Goal: Task Accomplishment & Management: Complete application form

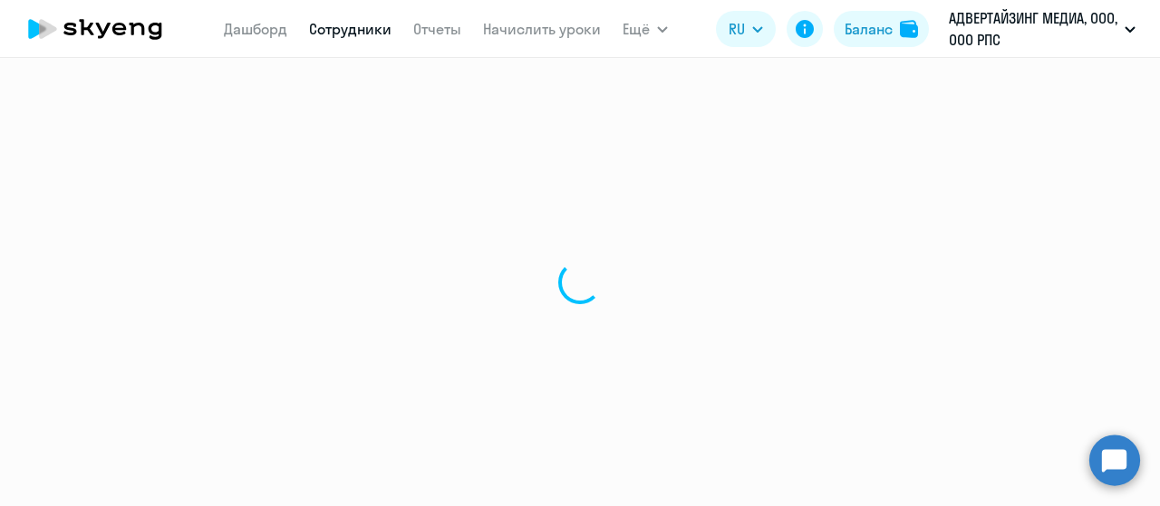
select select "30"
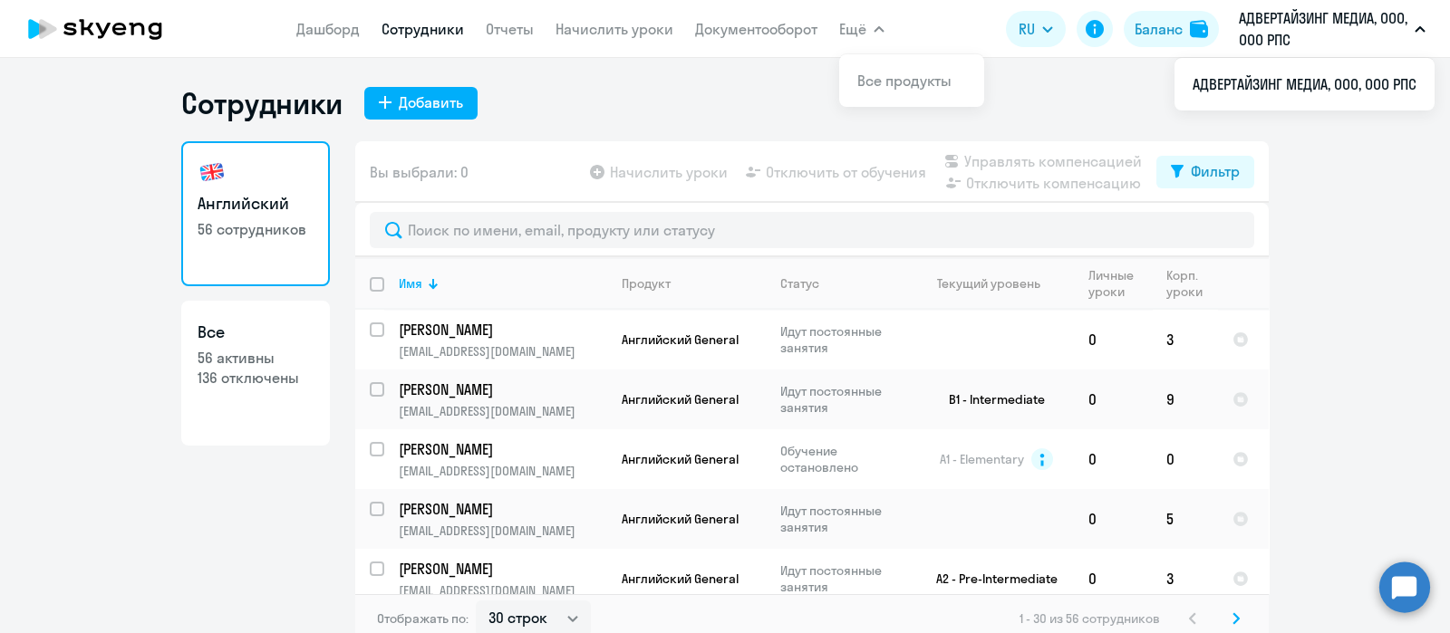
drag, startPoint x: 1114, startPoint y: 2, endPoint x: 644, endPoint y: 113, distance: 483.2
click at [644, 113] on div "Сотрудники Добавить" at bounding box center [724, 103] width 1087 height 36
click at [399, 102] on div "Добавить" at bounding box center [431, 103] width 64 height 22
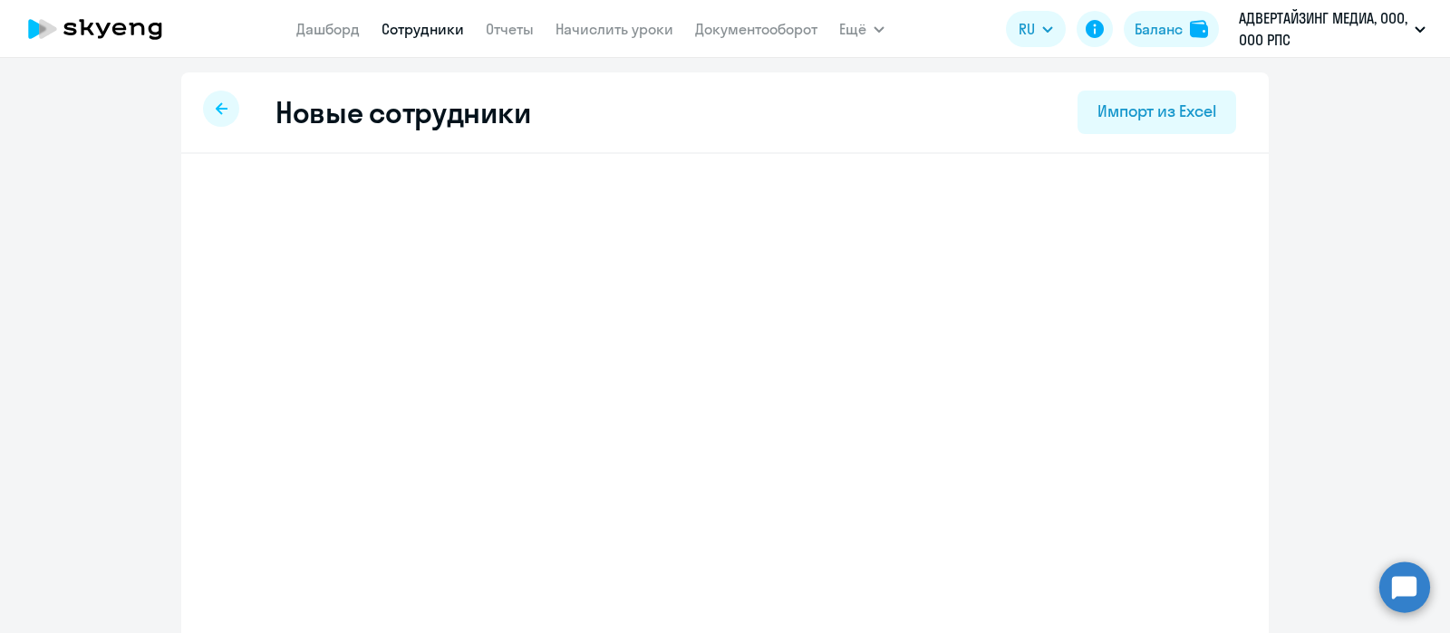
select select "english_adult_not_native_speaker"
select select "3"
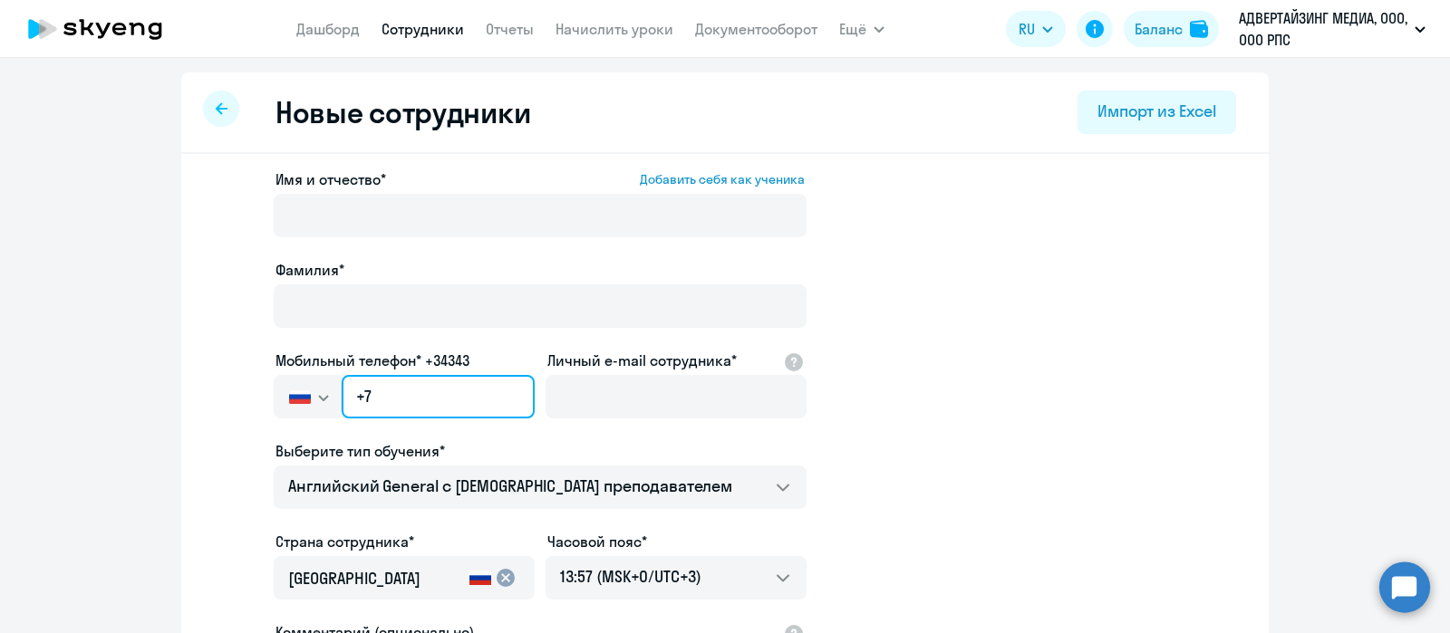
click at [403, 391] on input "+7" at bounding box center [438, 396] width 193 height 43
paste input "[PHONE_NUMBER]"
type input "[PHONE_NUMBER]"
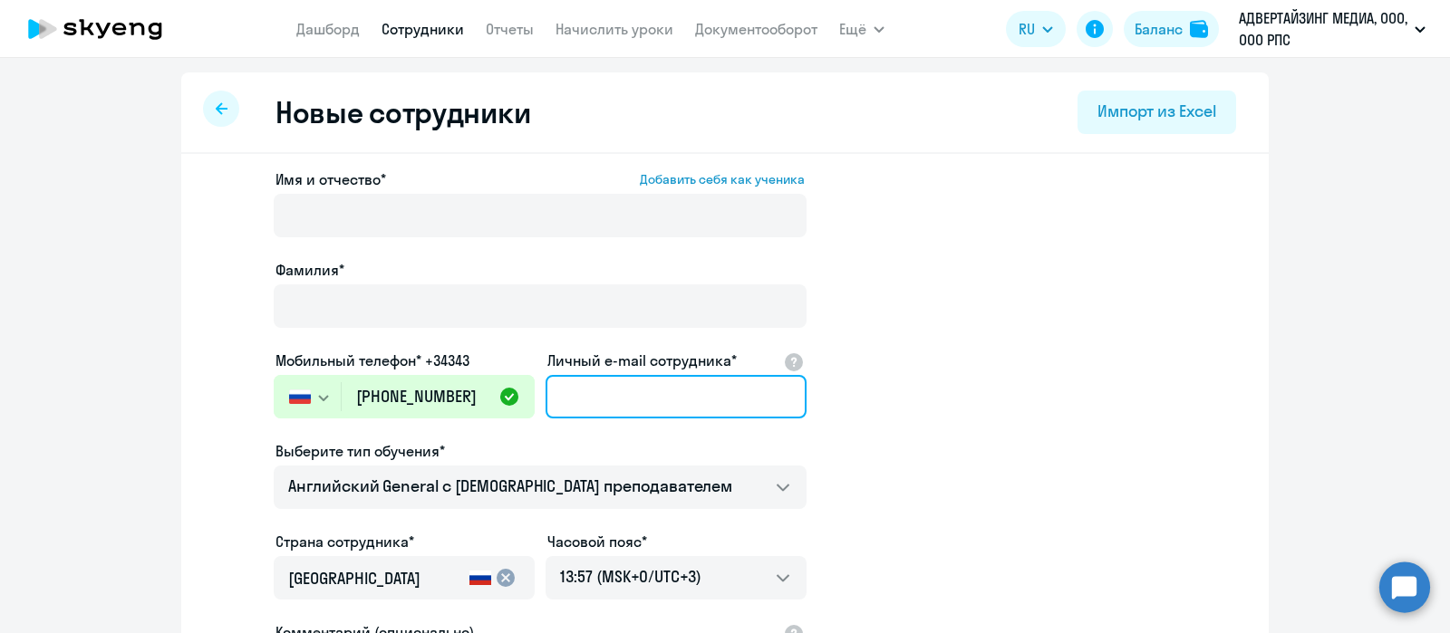
click at [620, 393] on input "Личный e-mail сотрудника*" at bounding box center [675, 396] width 261 height 43
paste input "[EMAIL_ADDRESS][DOMAIN_NAME]"
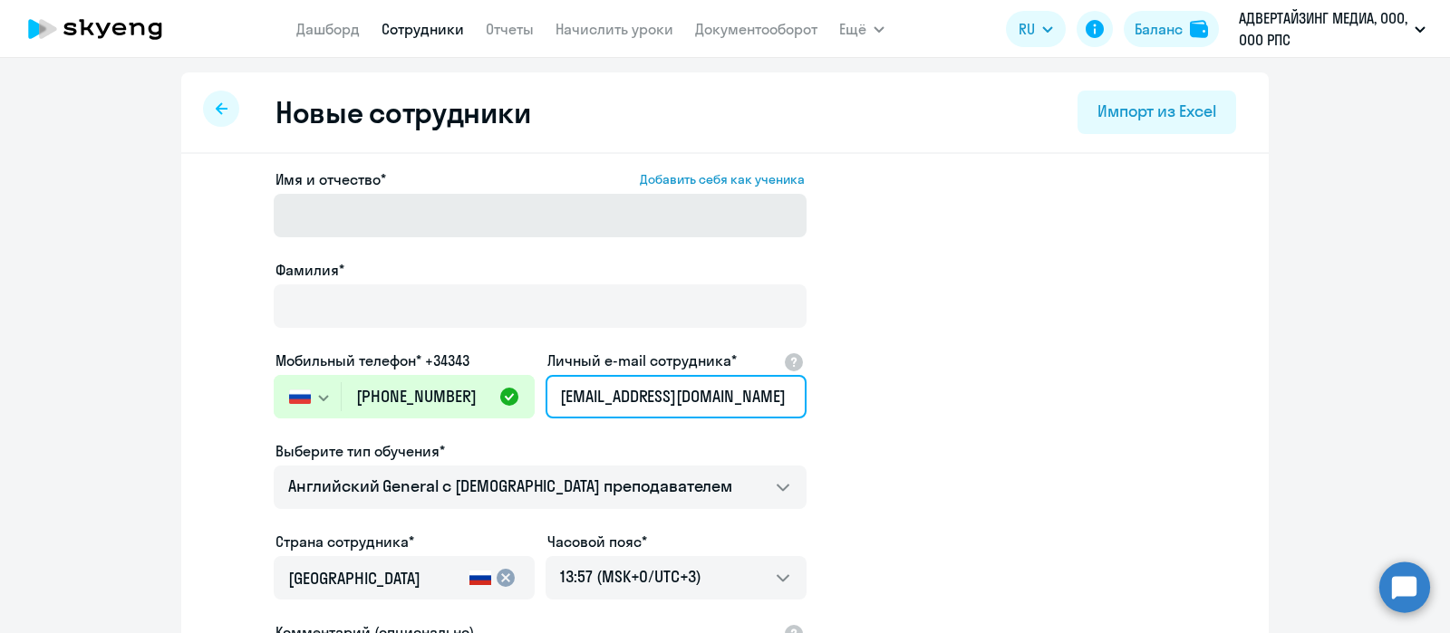
type input "[EMAIL_ADDRESS][DOMAIN_NAME]"
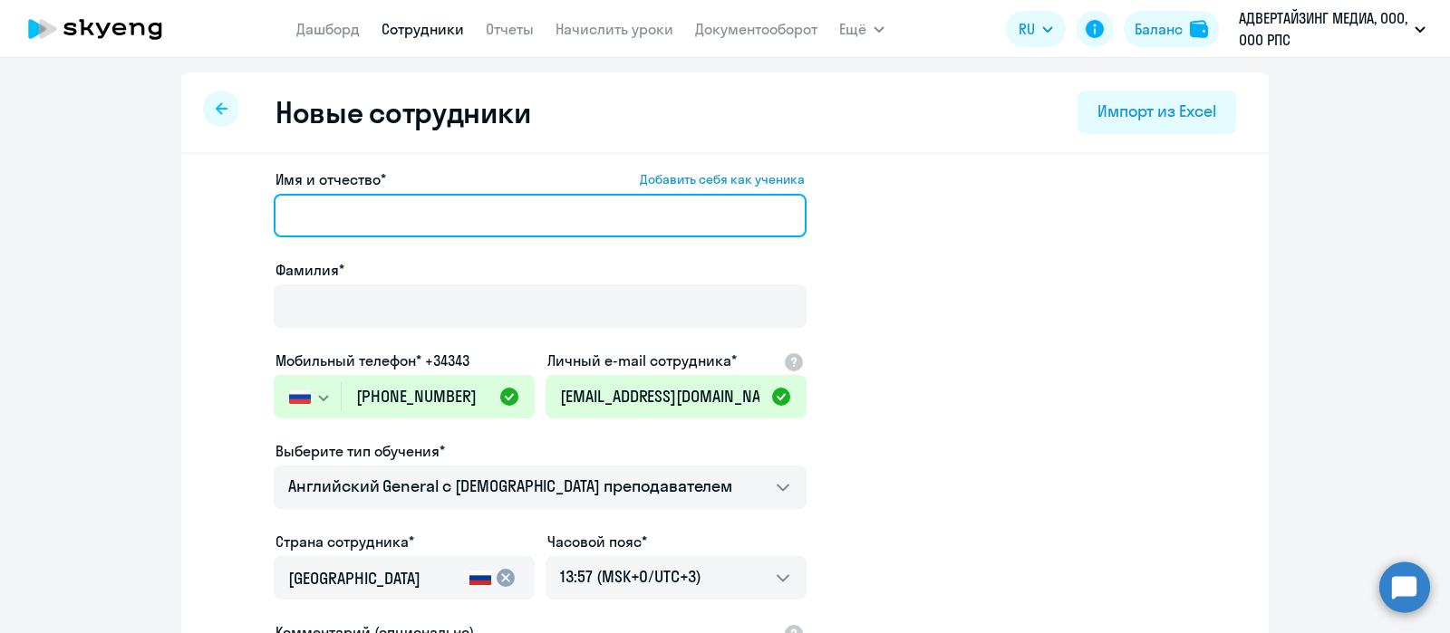
click at [471, 194] on input "Имя и отчество* Добавить себя как ученика" at bounding box center [540, 215] width 533 height 43
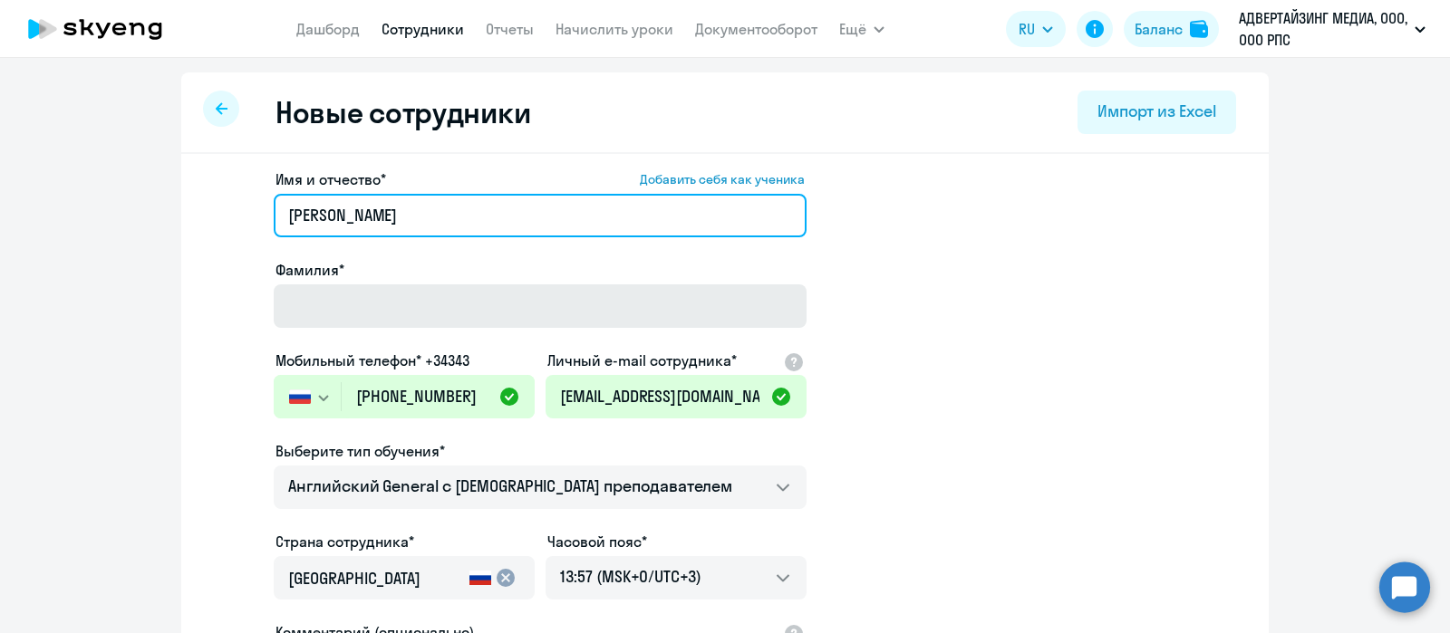
type input "[PERSON_NAME]"
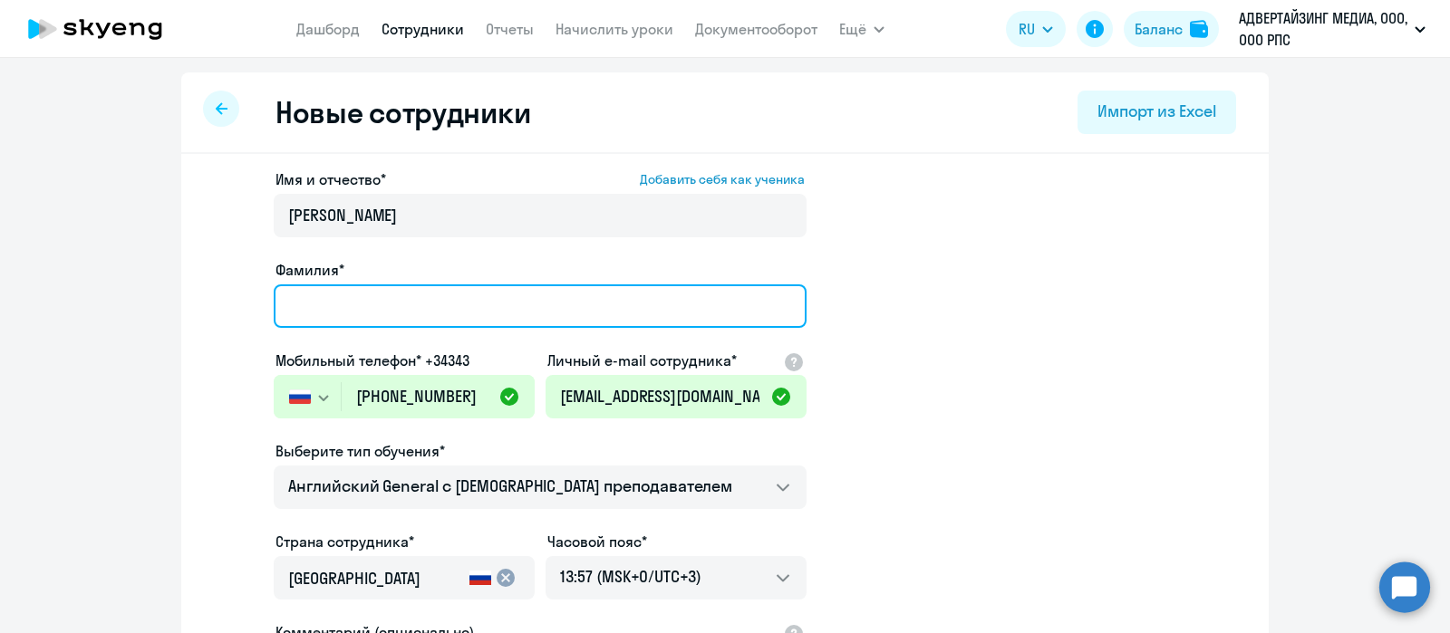
click at [332, 300] on input "Фамилия*" at bounding box center [540, 305] width 533 height 43
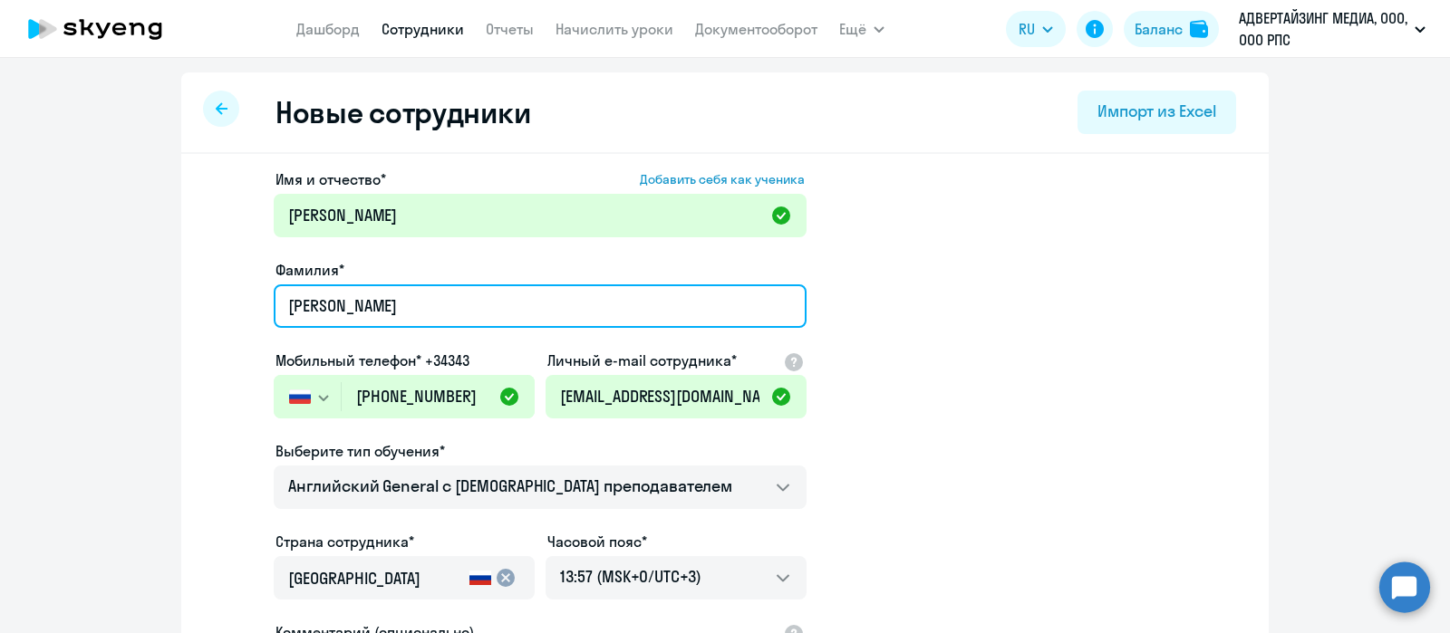
type input "[PERSON_NAME]"
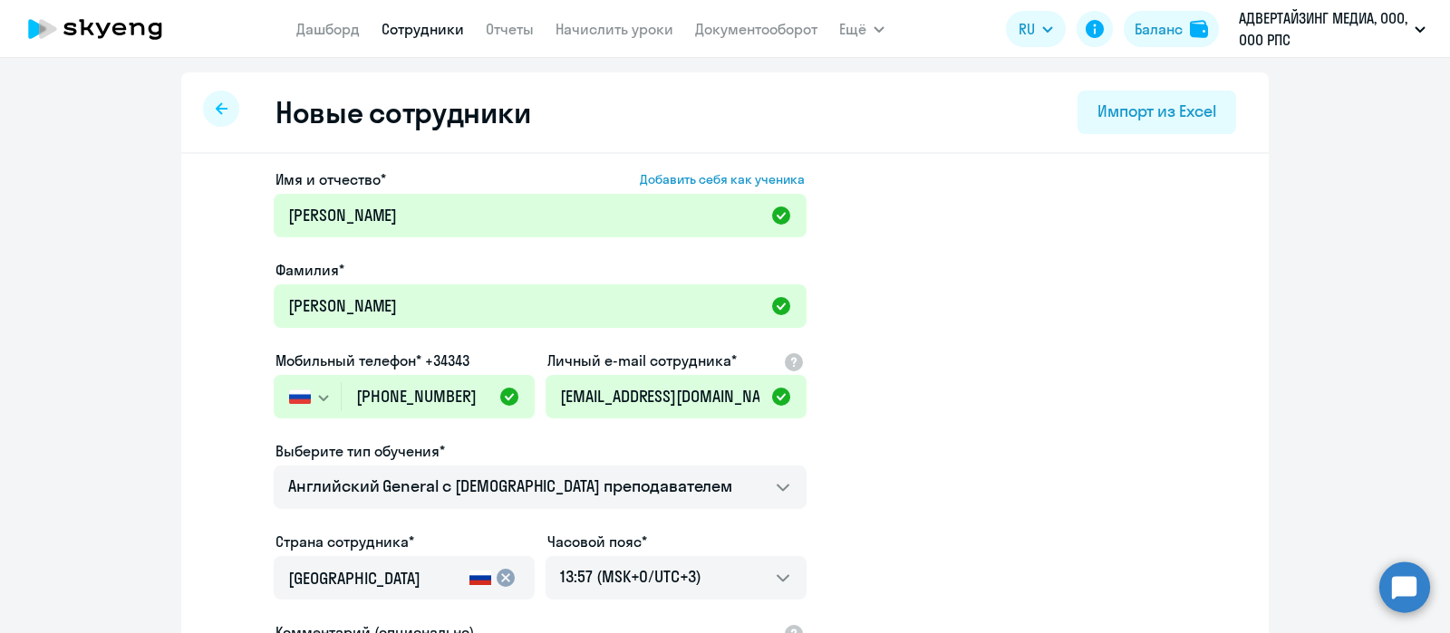
click at [1073, 314] on app-new-student-form "Имя и отчество* Добавить себя как ученика [PERSON_NAME]* [PERSON_NAME] телефон*…" at bounding box center [724, 492] width 1029 height 646
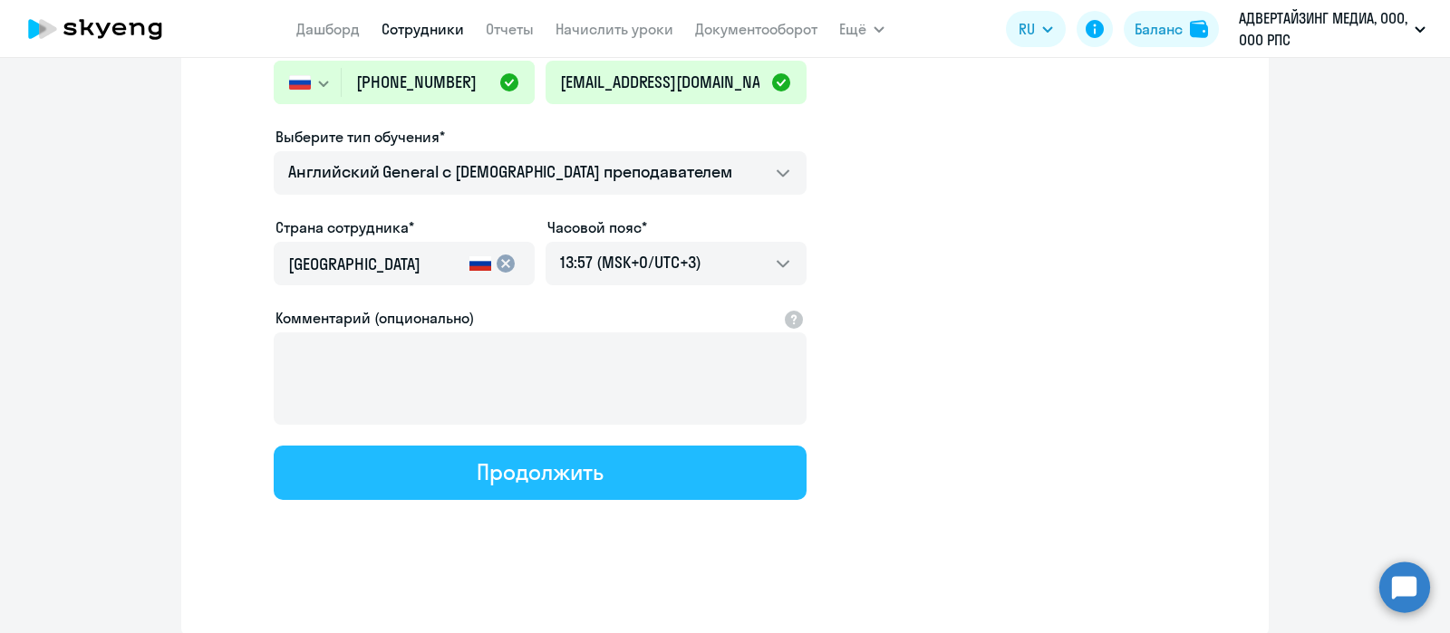
click at [477, 466] on div "Продолжить" at bounding box center [540, 472] width 126 height 29
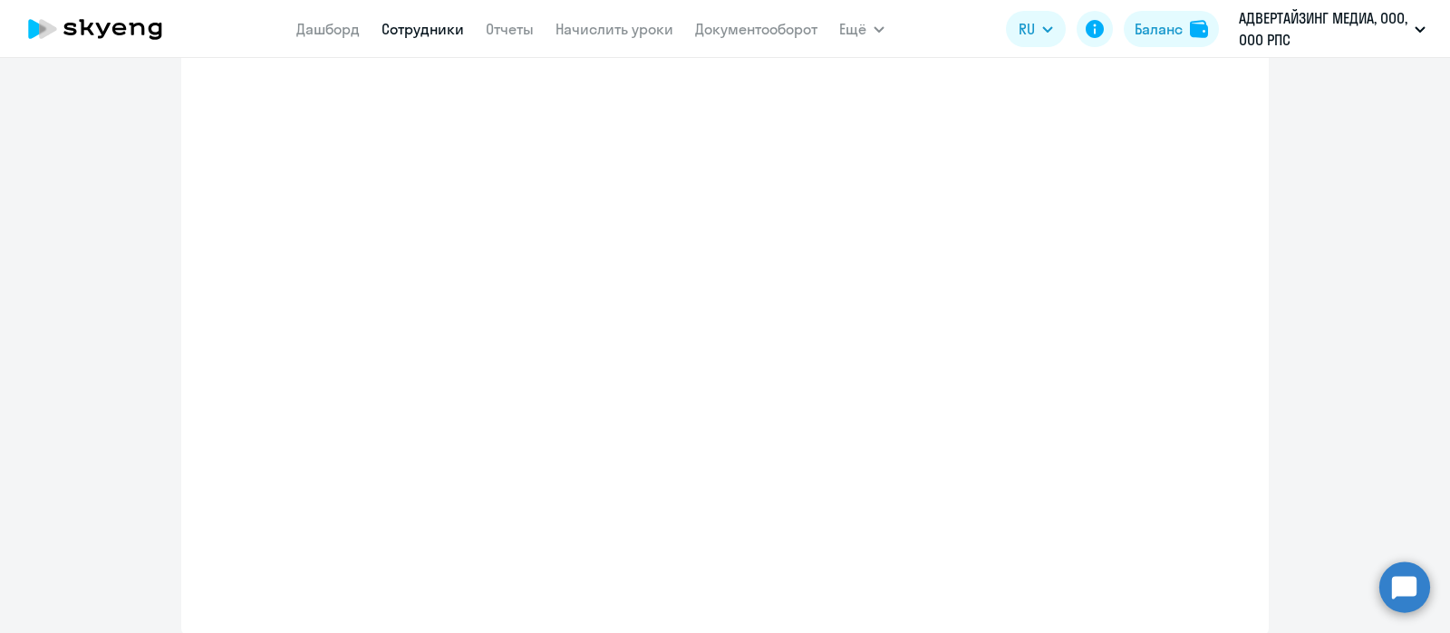
scroll to position [417, 0]
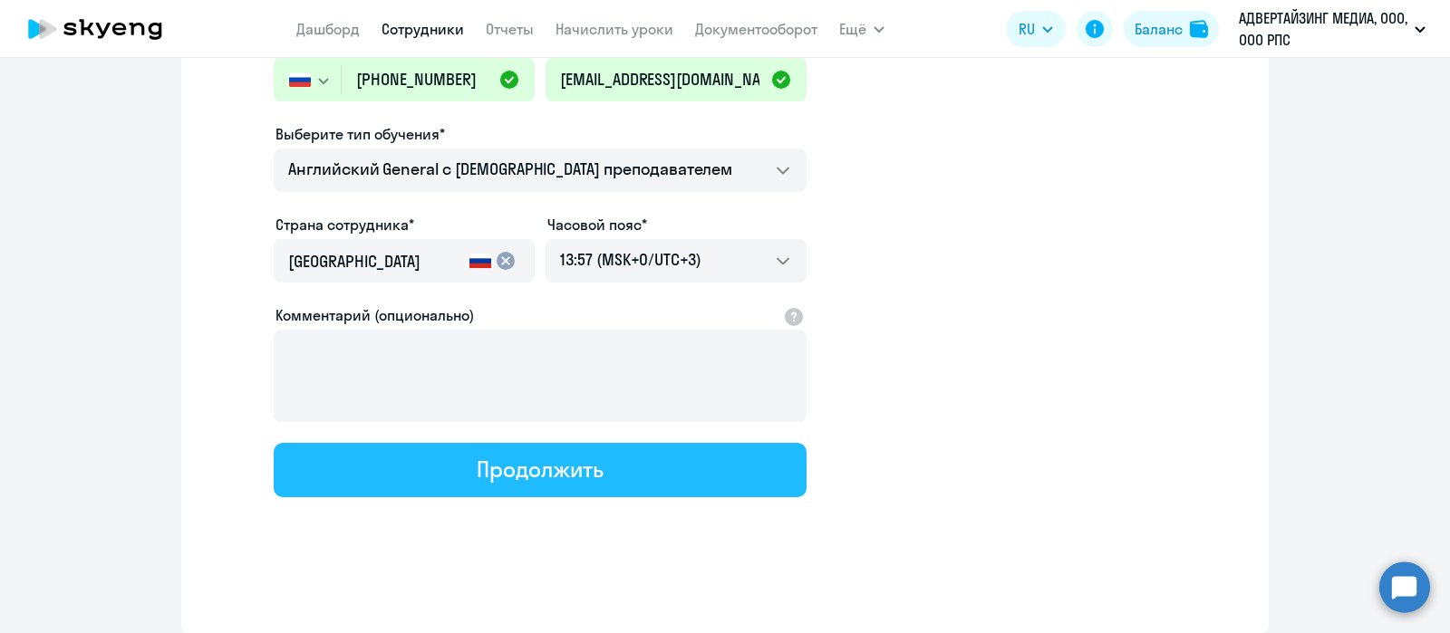
select select "english_adult_not_native_speaker"
select select "3"
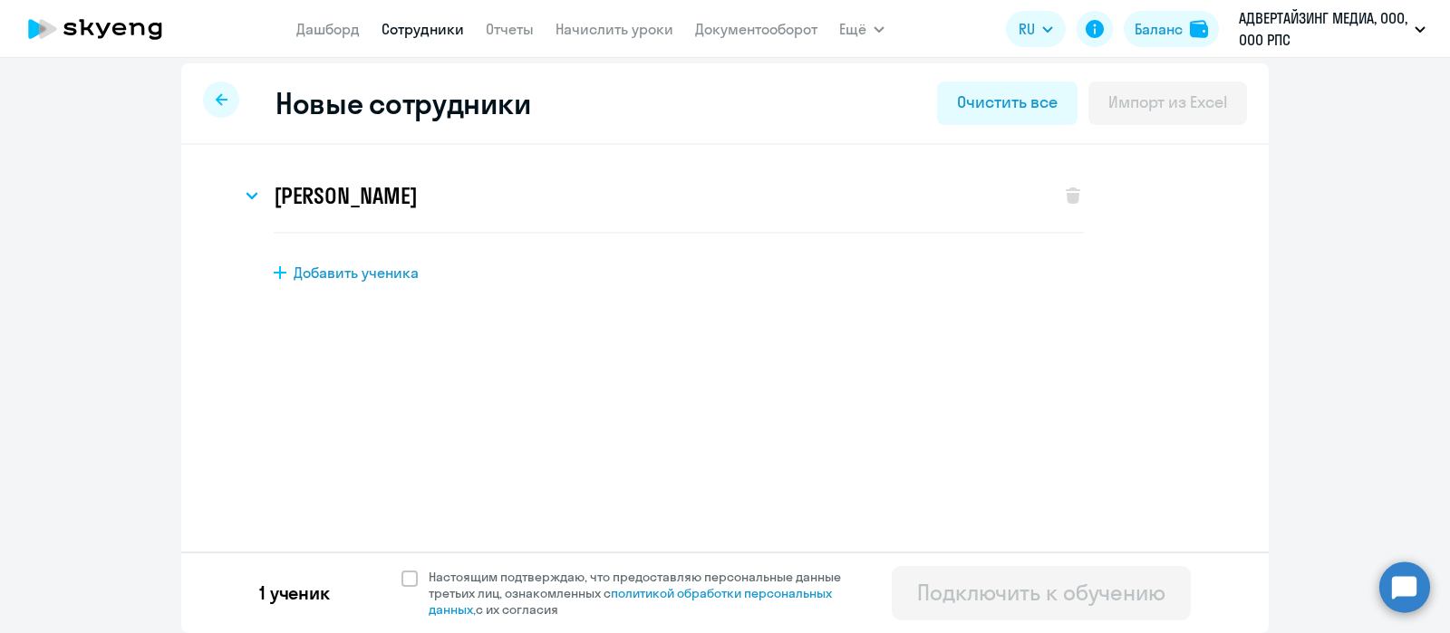
scroll to position [0, 0]
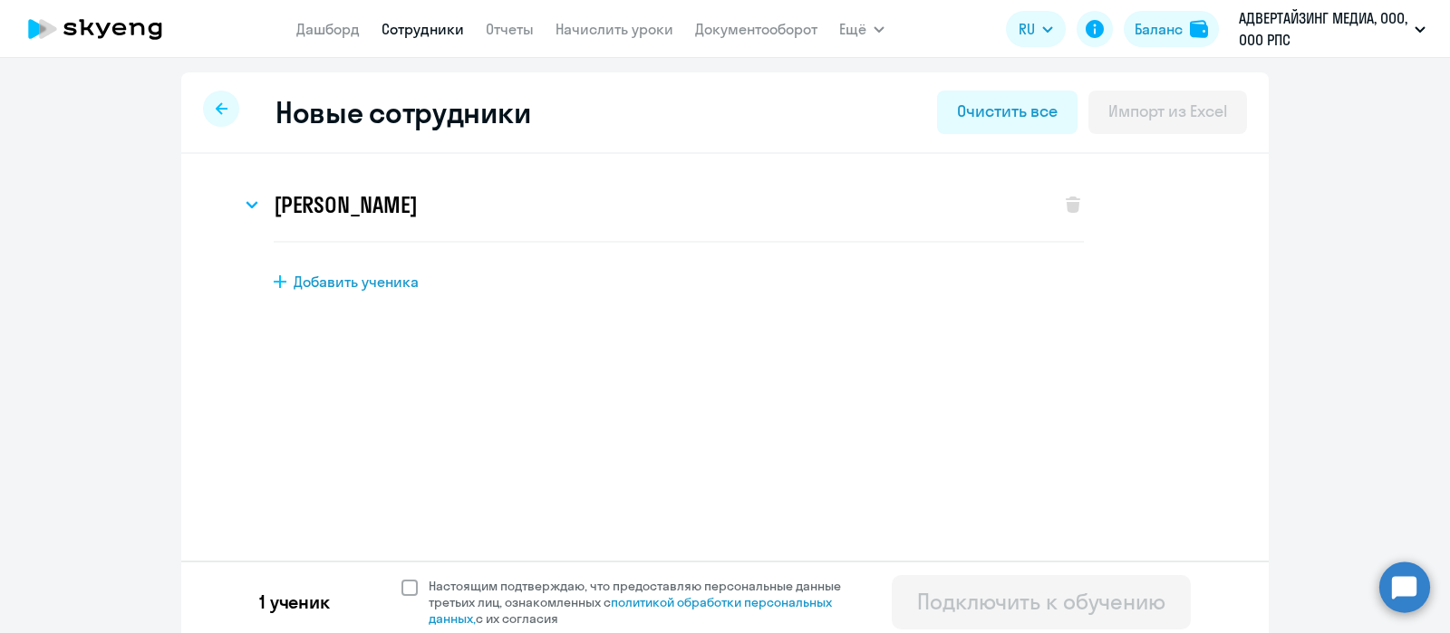
click at [418, 506] on span "Настоящим подтверждаю, что предоставляю персональные данные третьих лиц, ознако…" at bounding box center [640, 602] width 445 height 49
click at [401, 506] on input "Настоящим подтверждаю, что предоставляю персональные данные третьих лиц, ознако…" at bounding box center [400, 577] width 1 height 1
checkbox input "true"
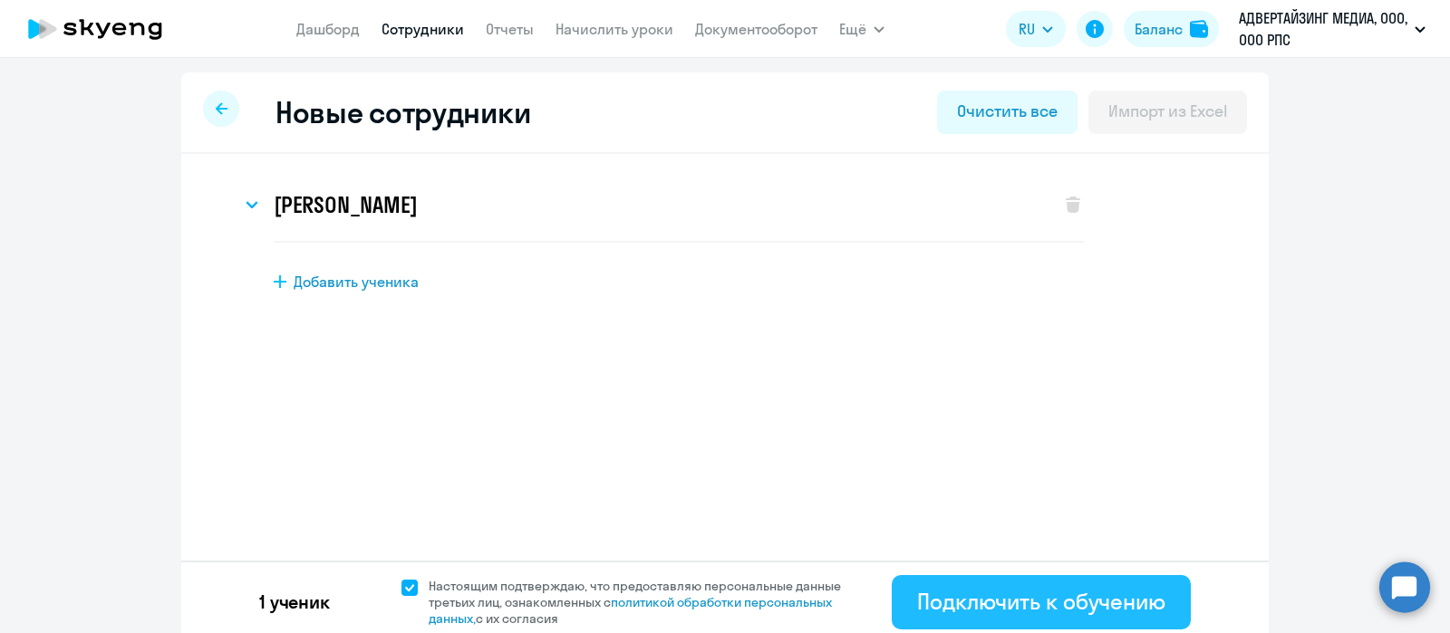
click at [974, 506] on button "Подключить к обучению" at bounding box center [1040, 602] width 299 height 54
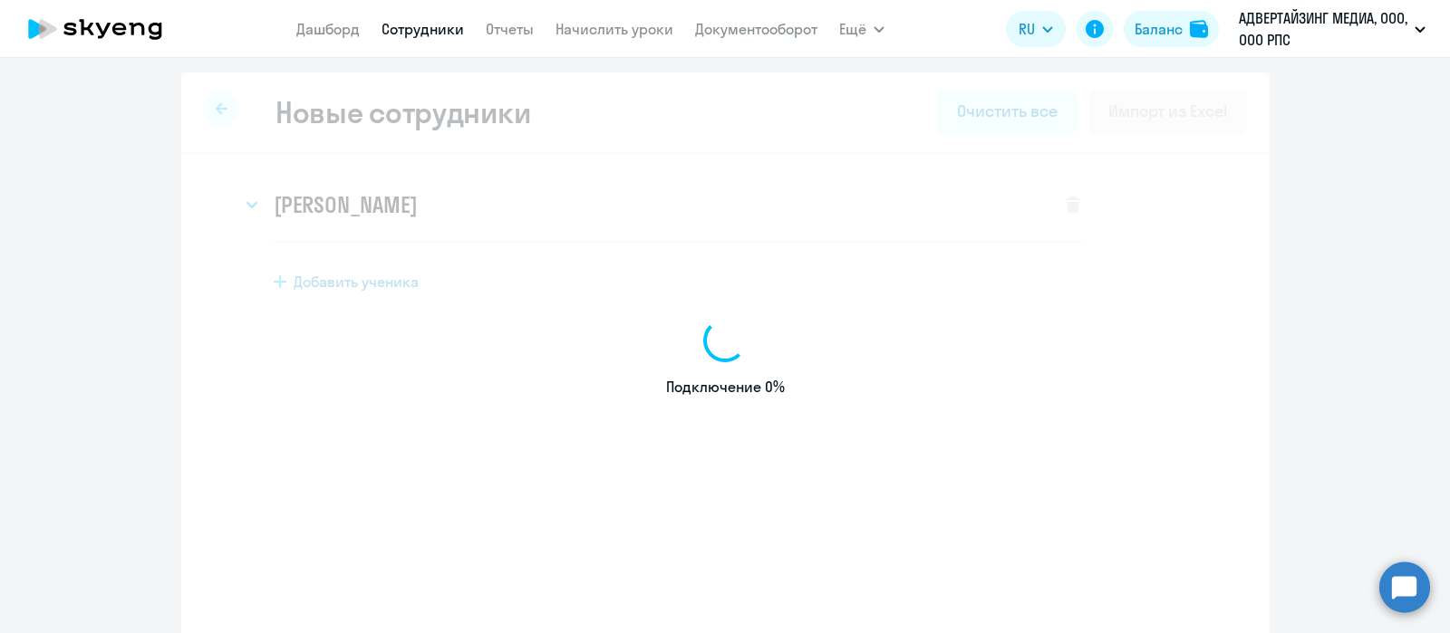
select select "english_adult_not_native_speaker"
select select "3"
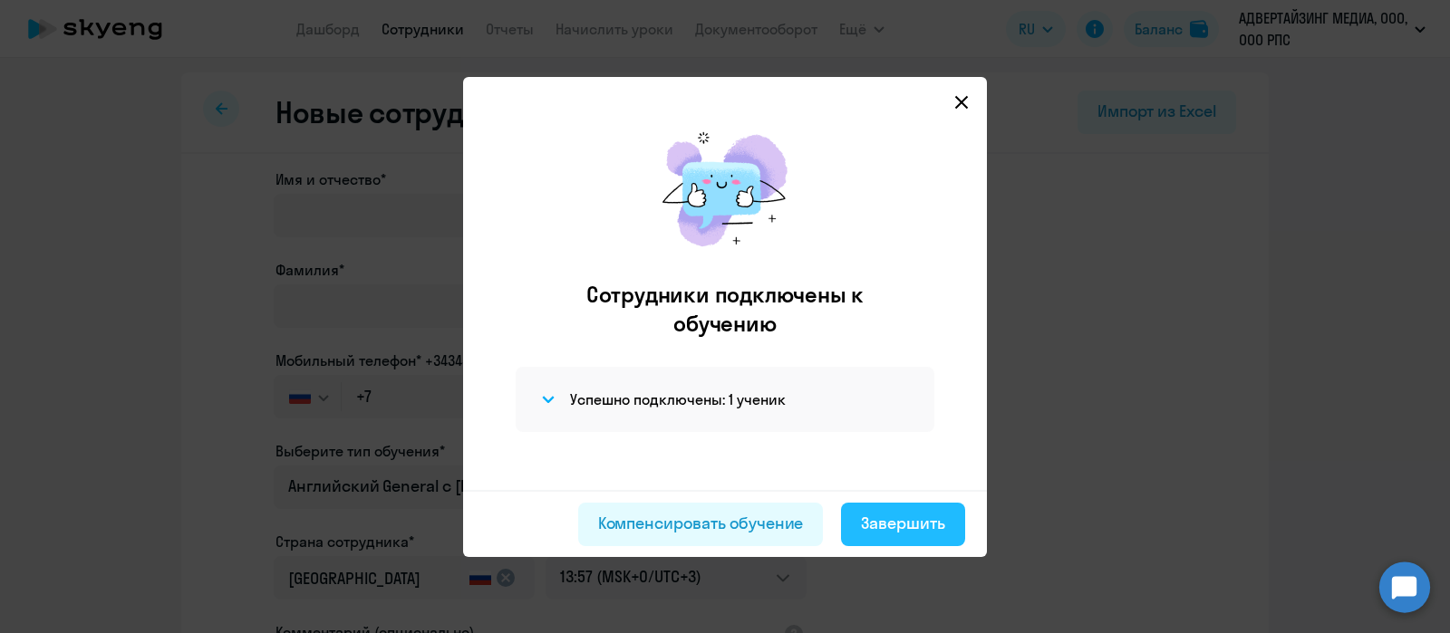
click at [915, 506] on div "Завершить" at bounding box center [903, 524] width 84 height 24
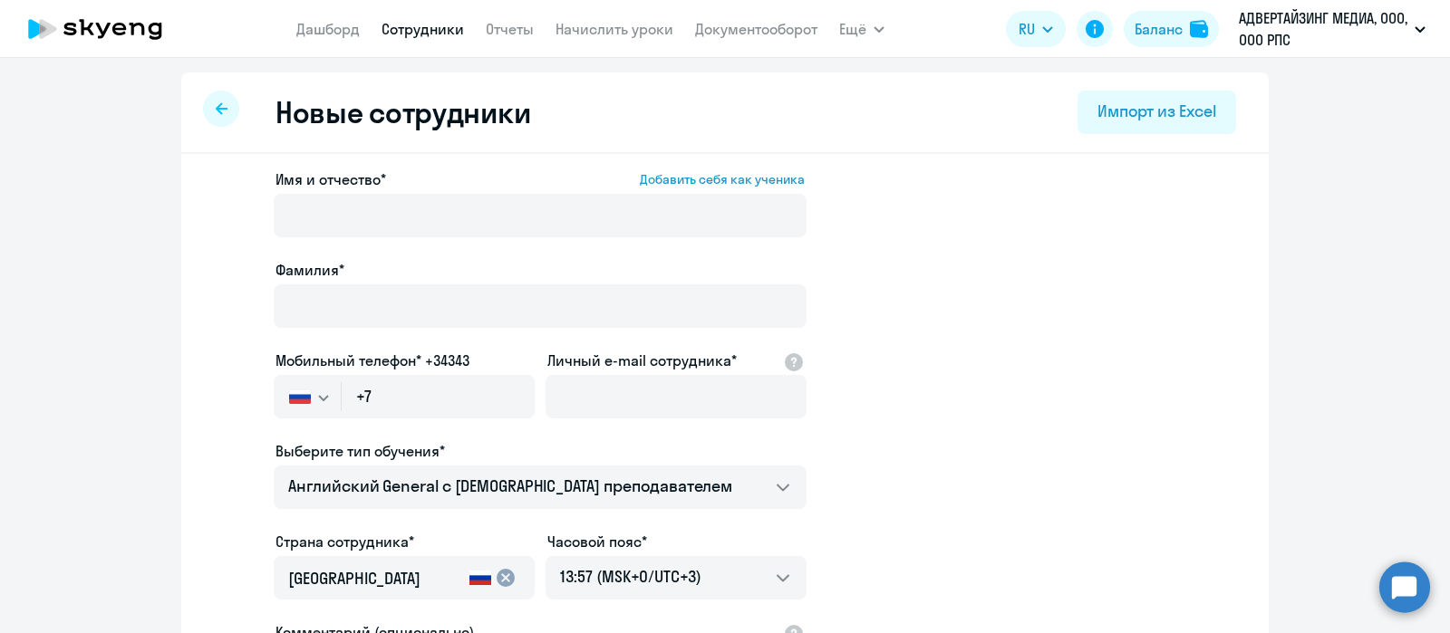
select select "30"
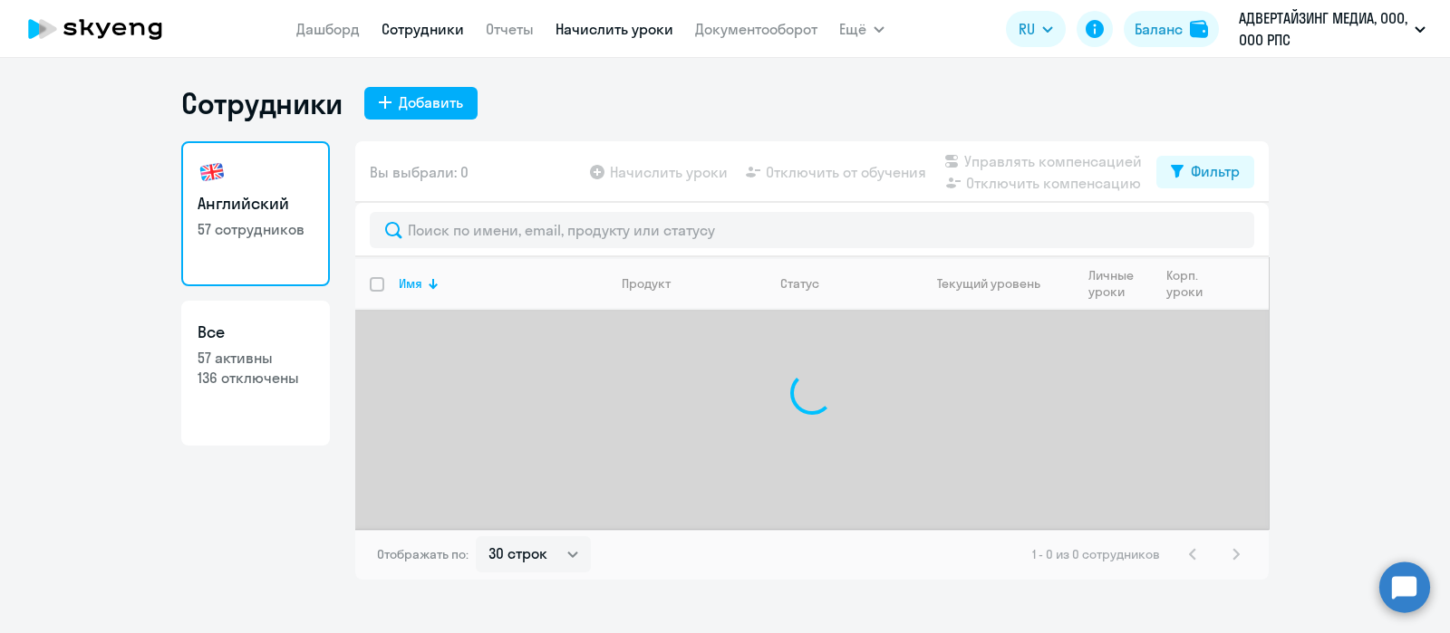
click at [602, 36] on link "Начислить уроки" at bounding box center [614, 29] width 118 height 18
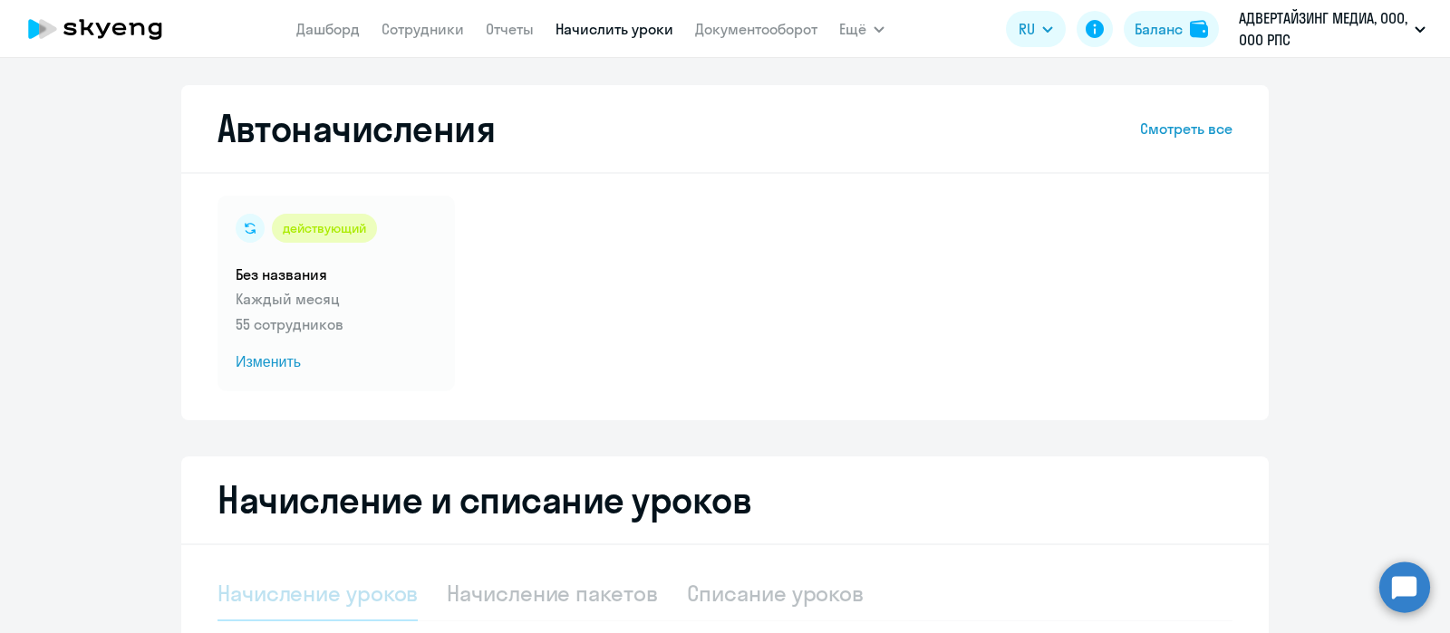
select select "10"
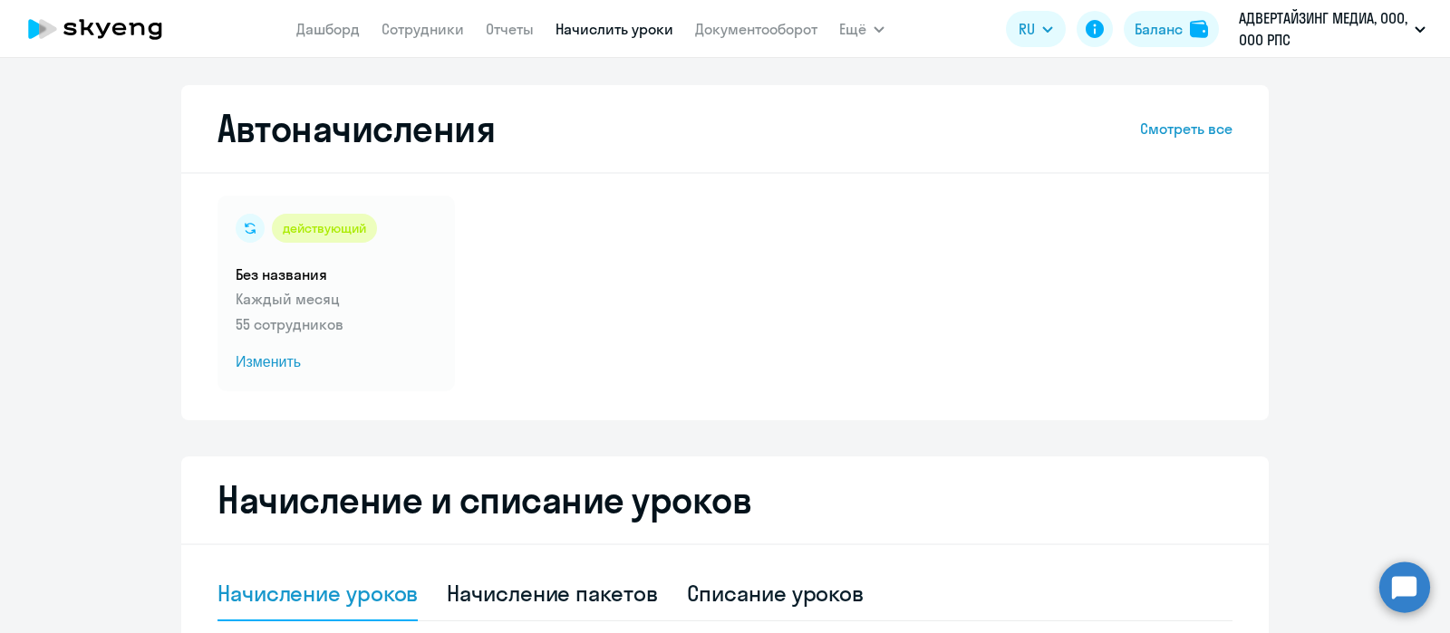
scroll to position [402, 0]
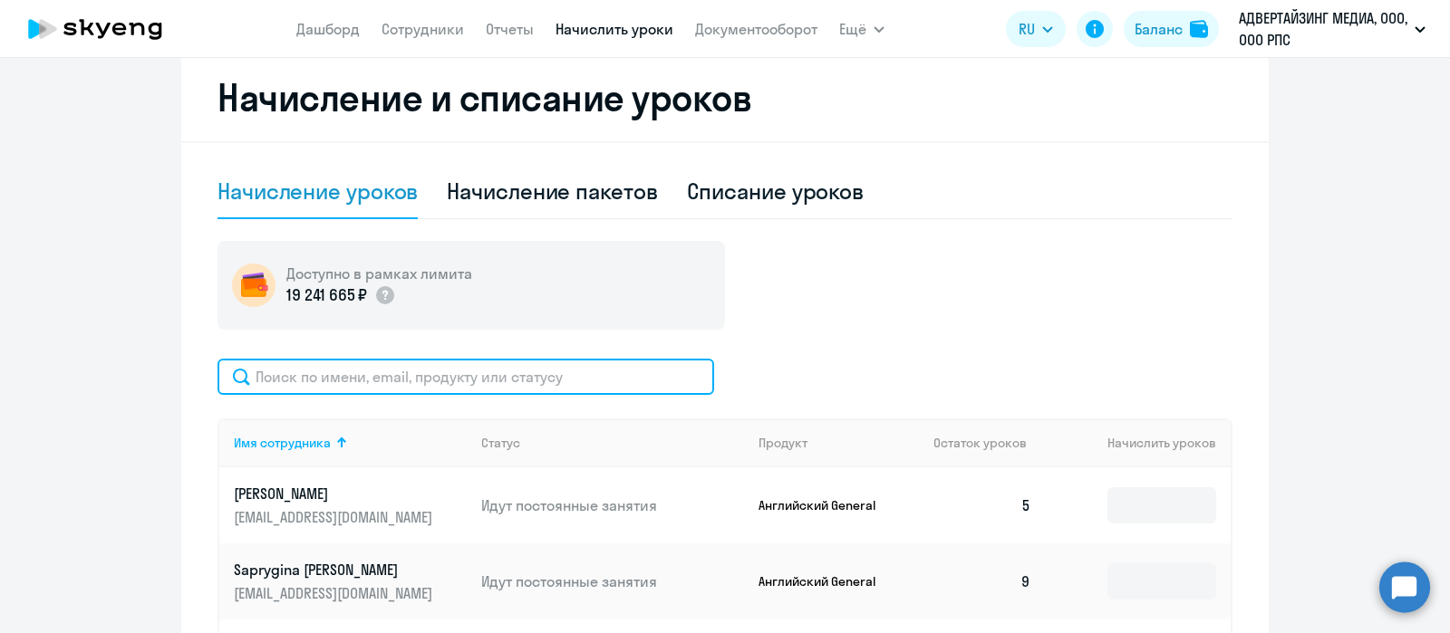
click at [489, 382] on input "text" at bounding box center [465, 377] width 496 height 36
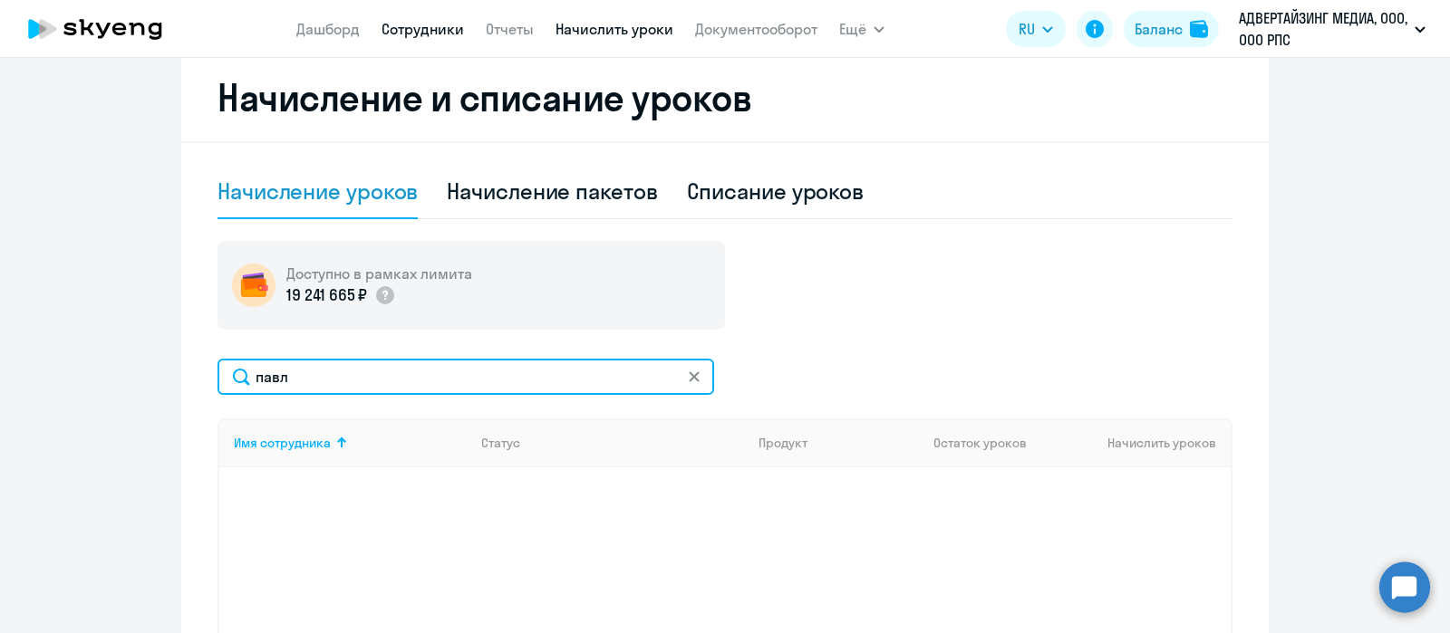
type input "павл"
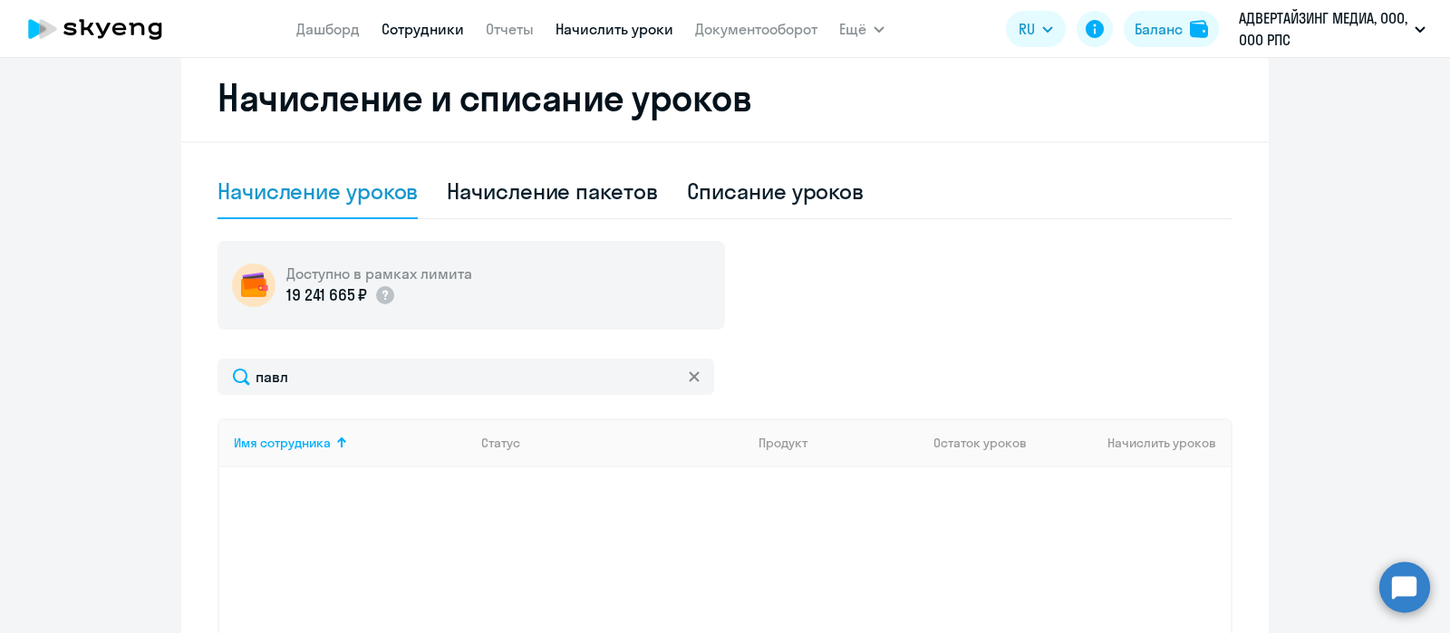
click at [420, 28] on link "Сотрудники" at bounding box center [422, 29] width 82 height 18
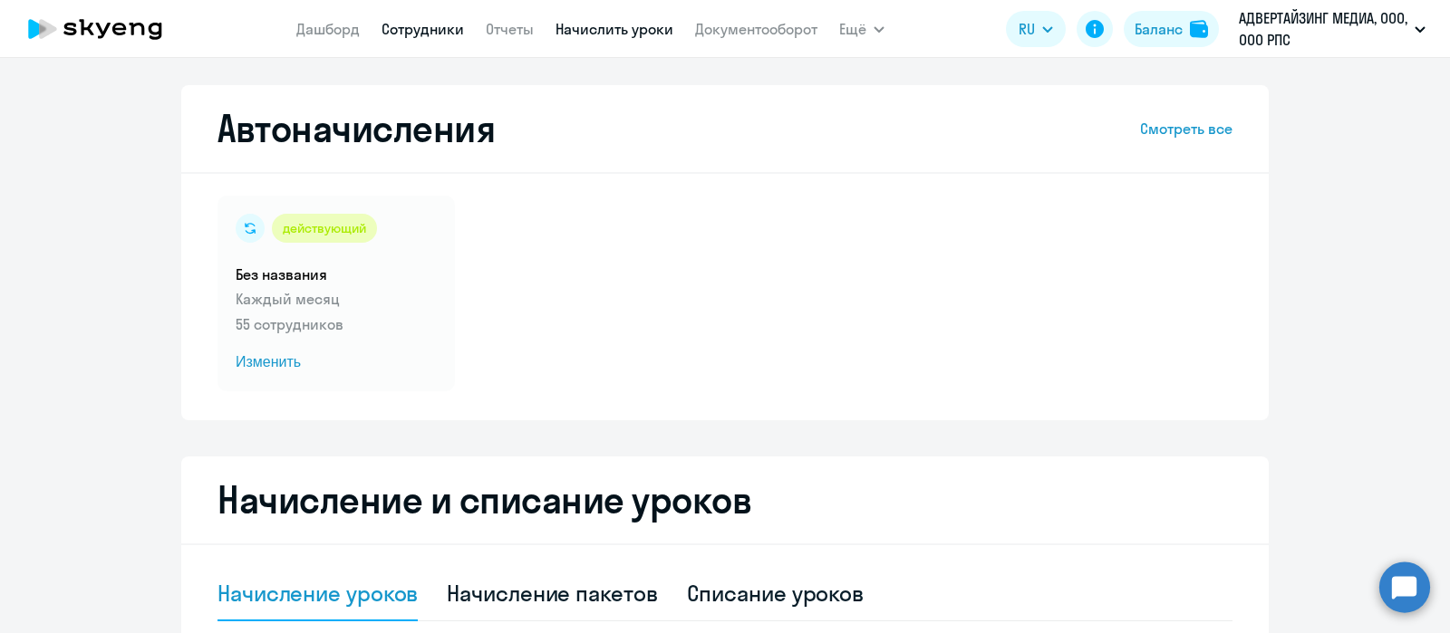
select select "30"
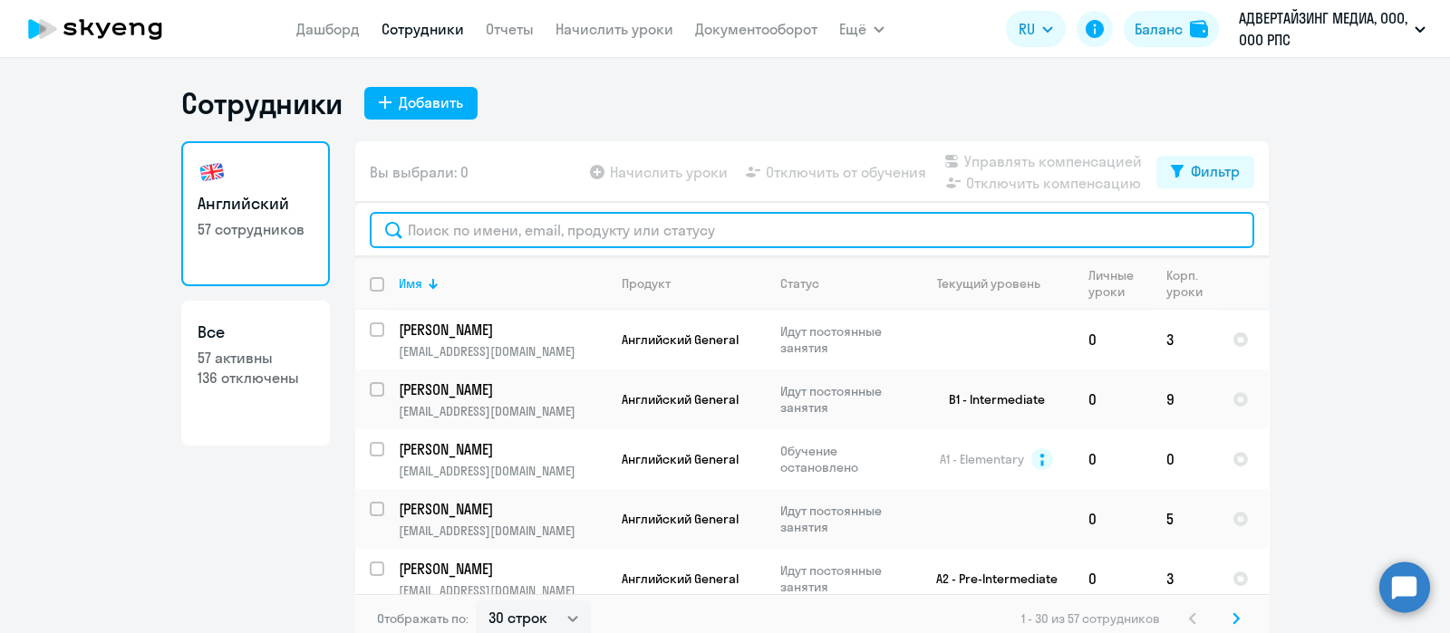
click at [505, 235] on input "text" at bounding box center [812, 230] width 884 height 36
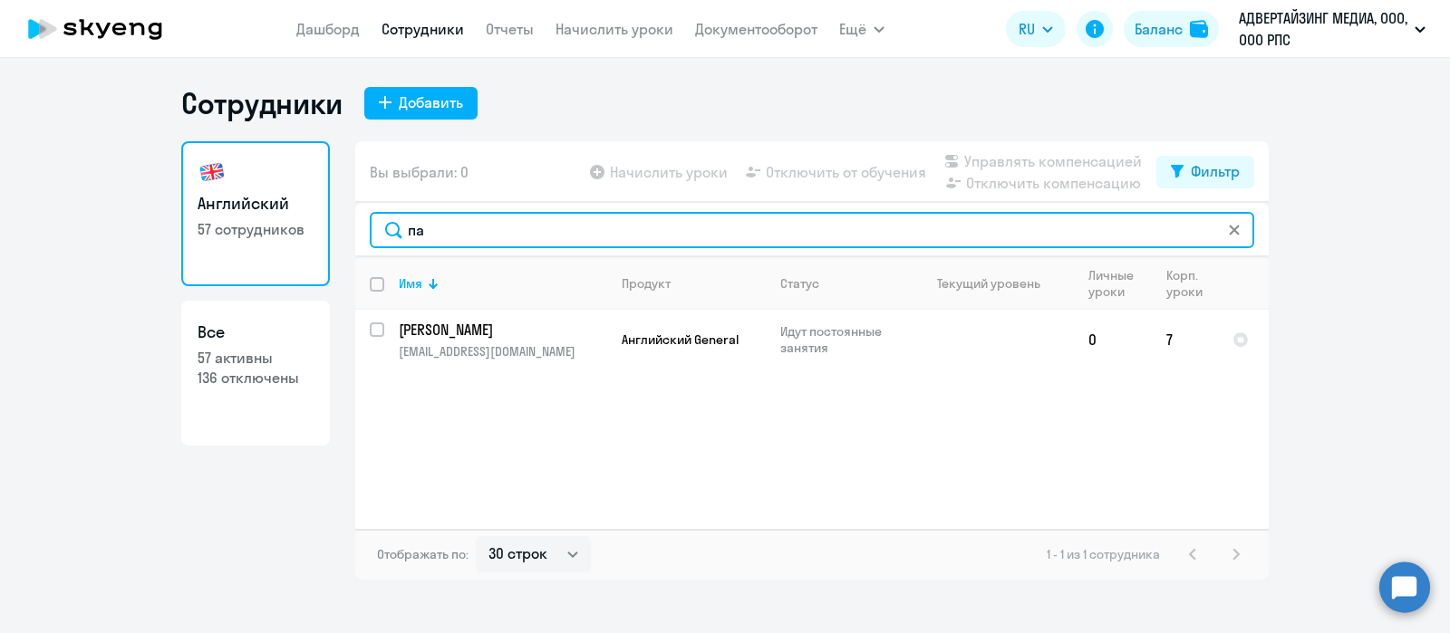
type input "п"
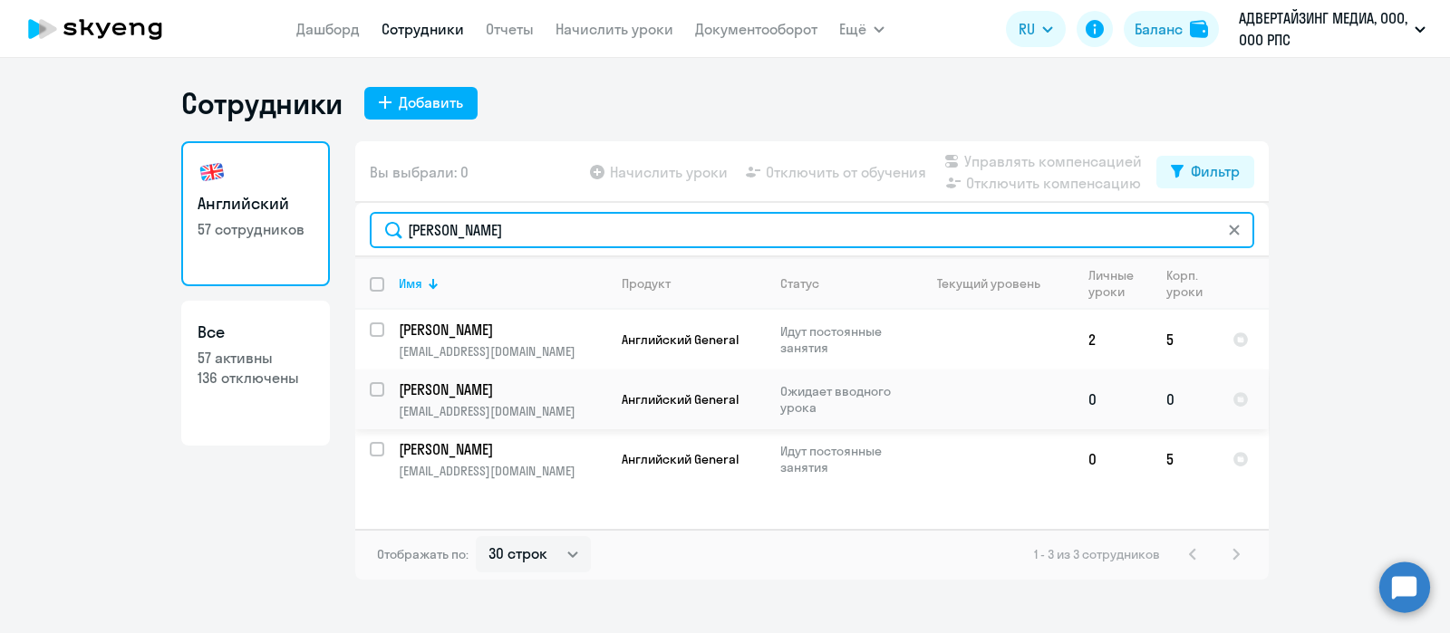
type input "[PERSON_NAME]"
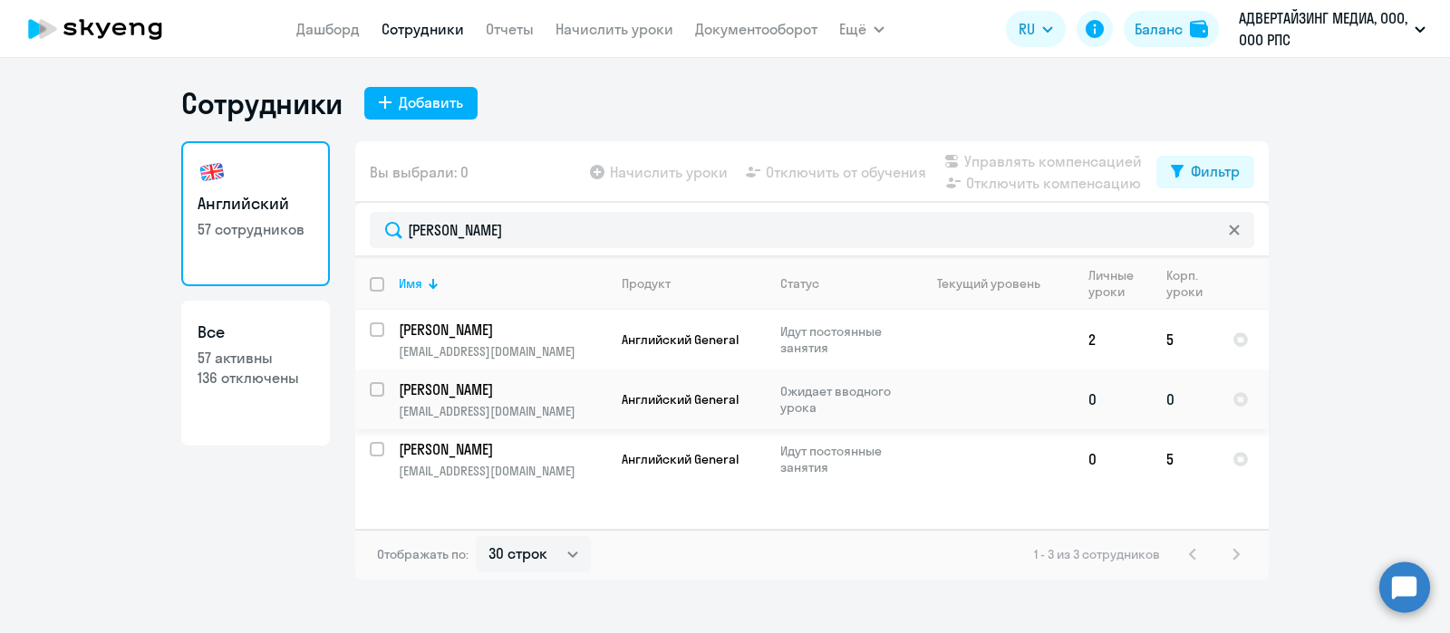
click at [488, 399] on p "[PERSON_NAME]" at bounding box center [501, 390] width 205 height 20
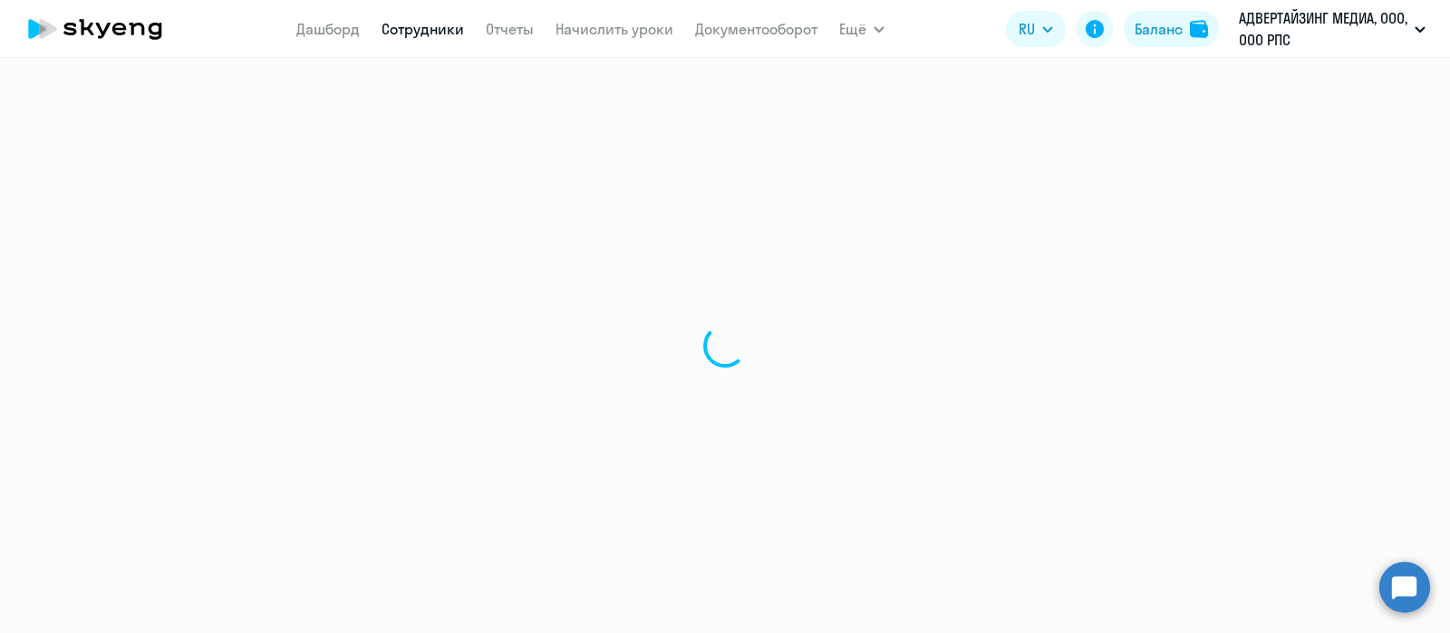
select select "english"
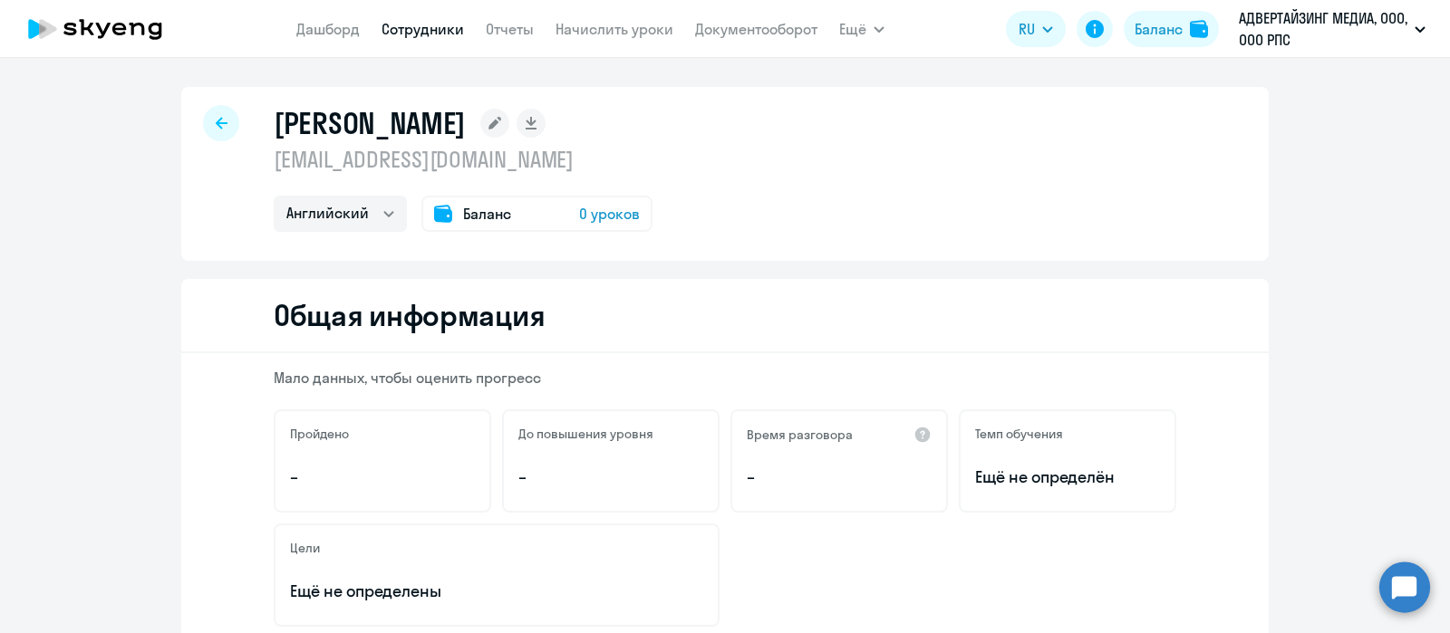
click at [430, 156] on p "[EMAIL_ADDRESS][DOMAIN_NAME]" at bounding box center [463, 159] width 379 height 29
copy p "[EMAIL_ADDRESS][DOMAIN_NAME]"
click at [618, 27] on link "Начислить уроки" at bounding box center [614, 29] width 118 height 18
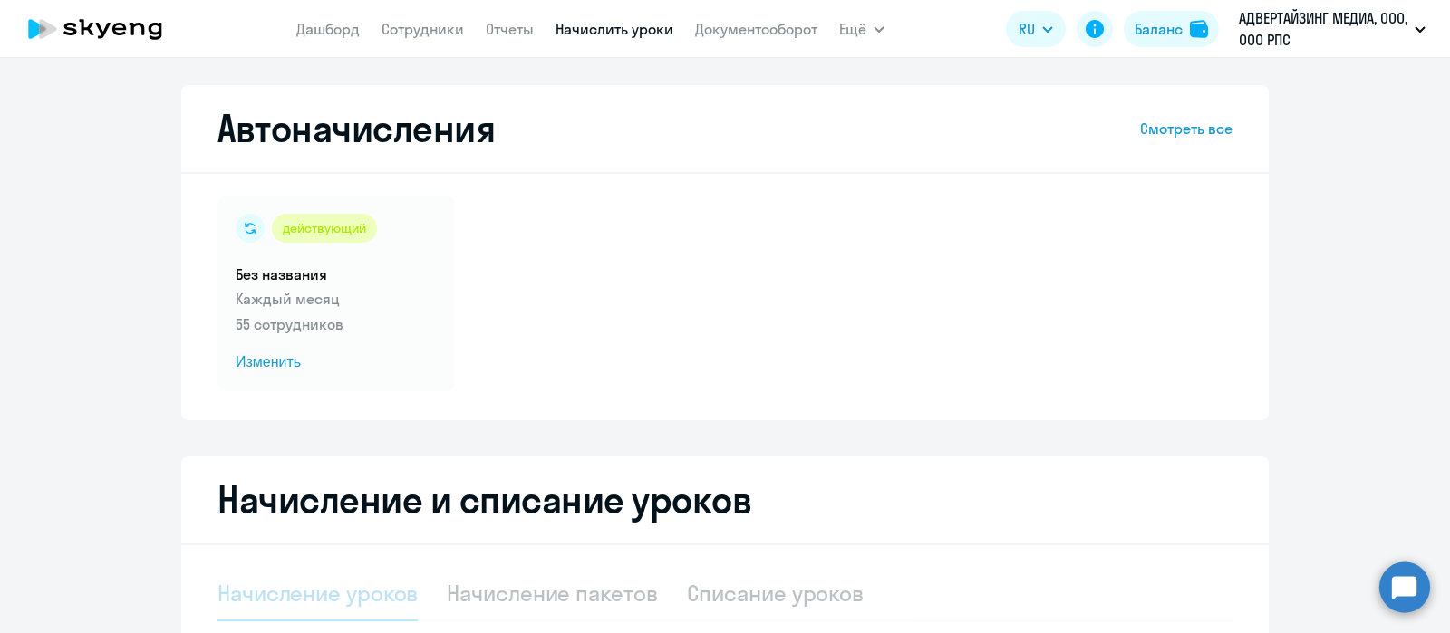
select select "10"
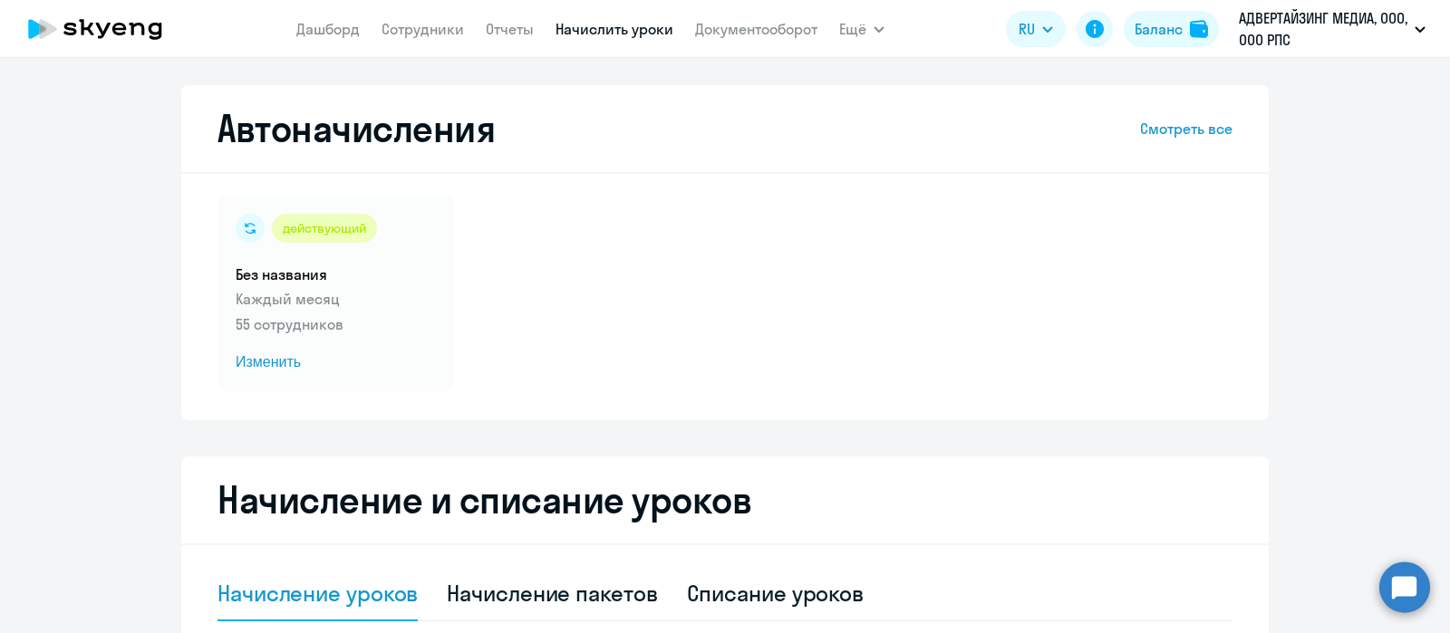
scroll to position [272, 0]
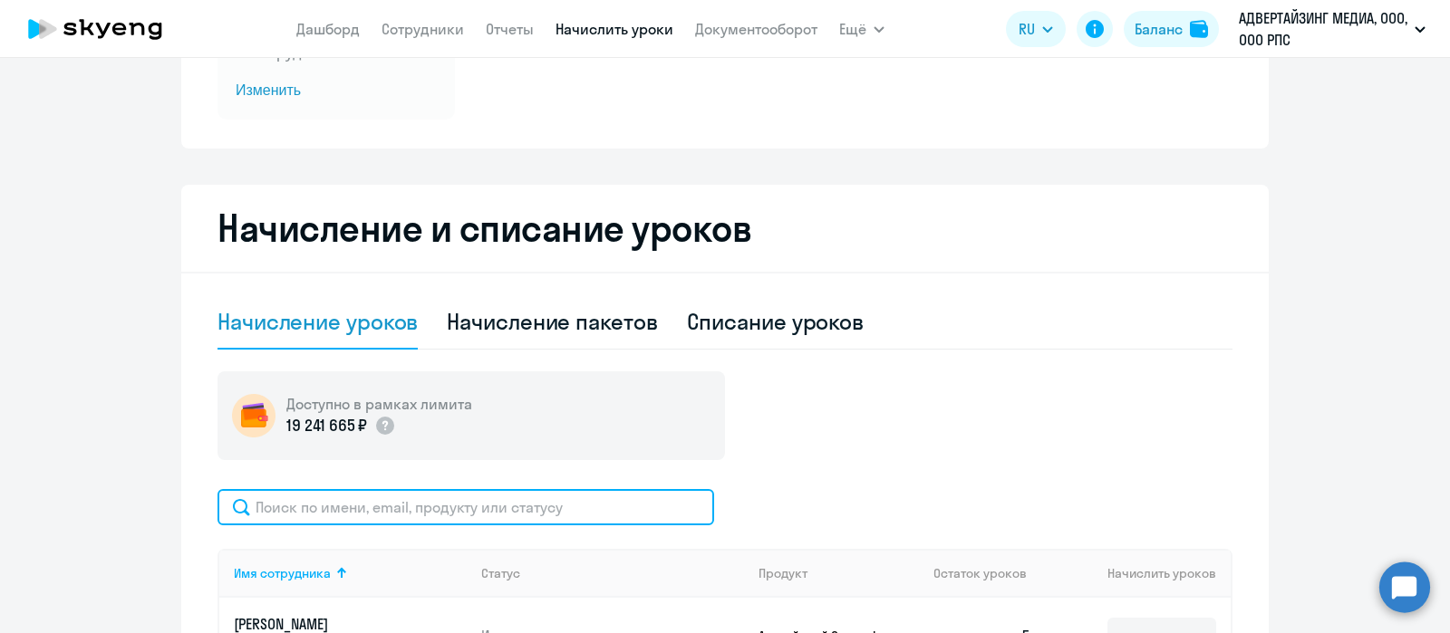
click at [467, 499] on input "text" at bounding box center [465, 507] width 496 height 36
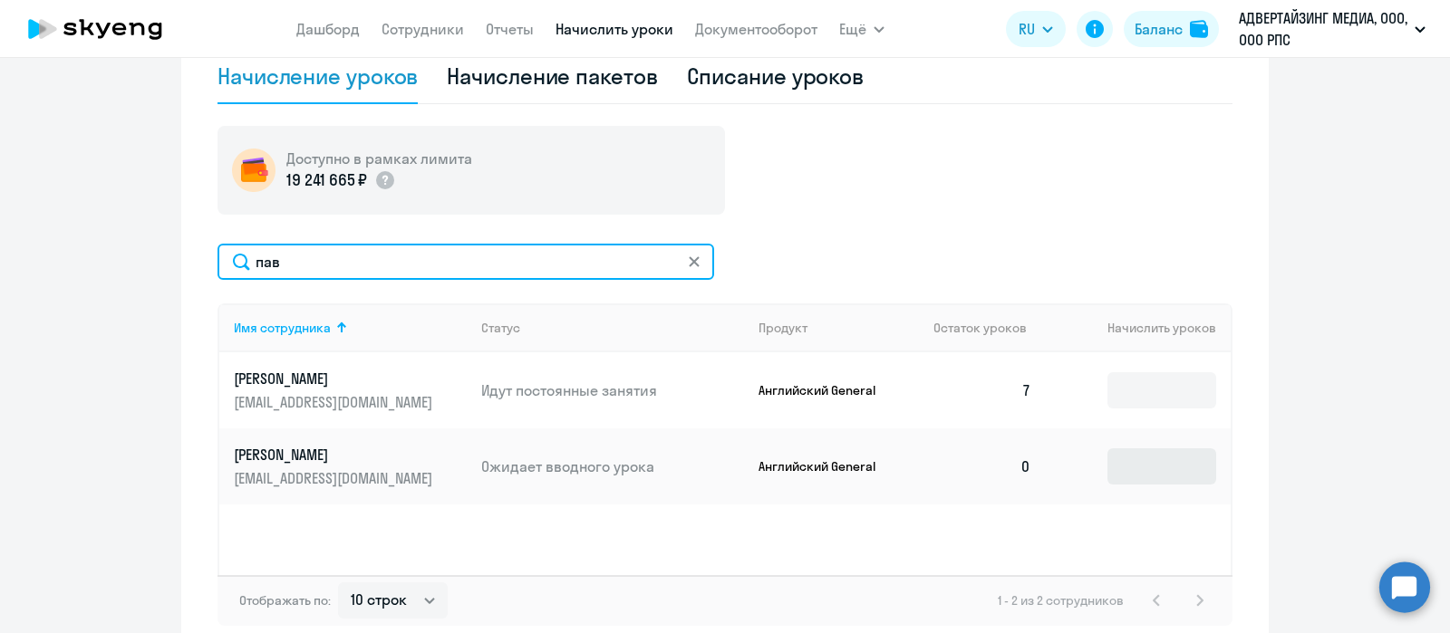
type input "пав"
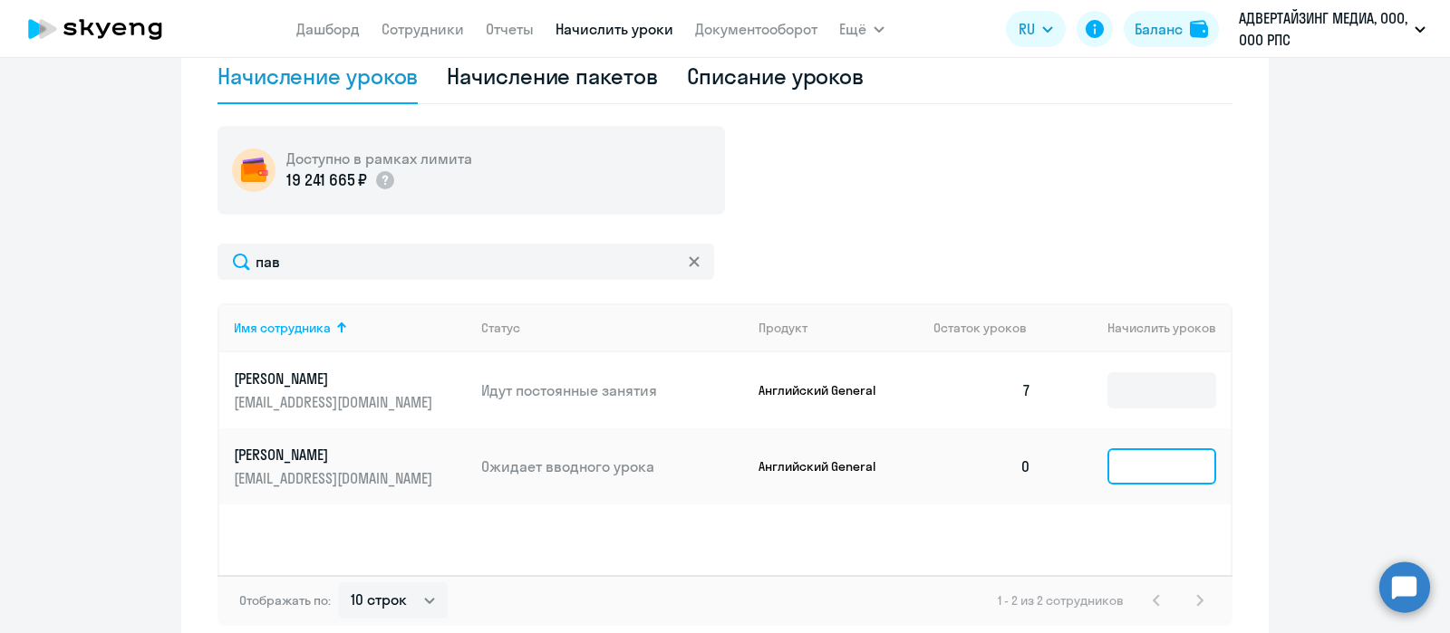
click at [1123, 462] on input at bounding box center [1161, 466] width 109 height 36
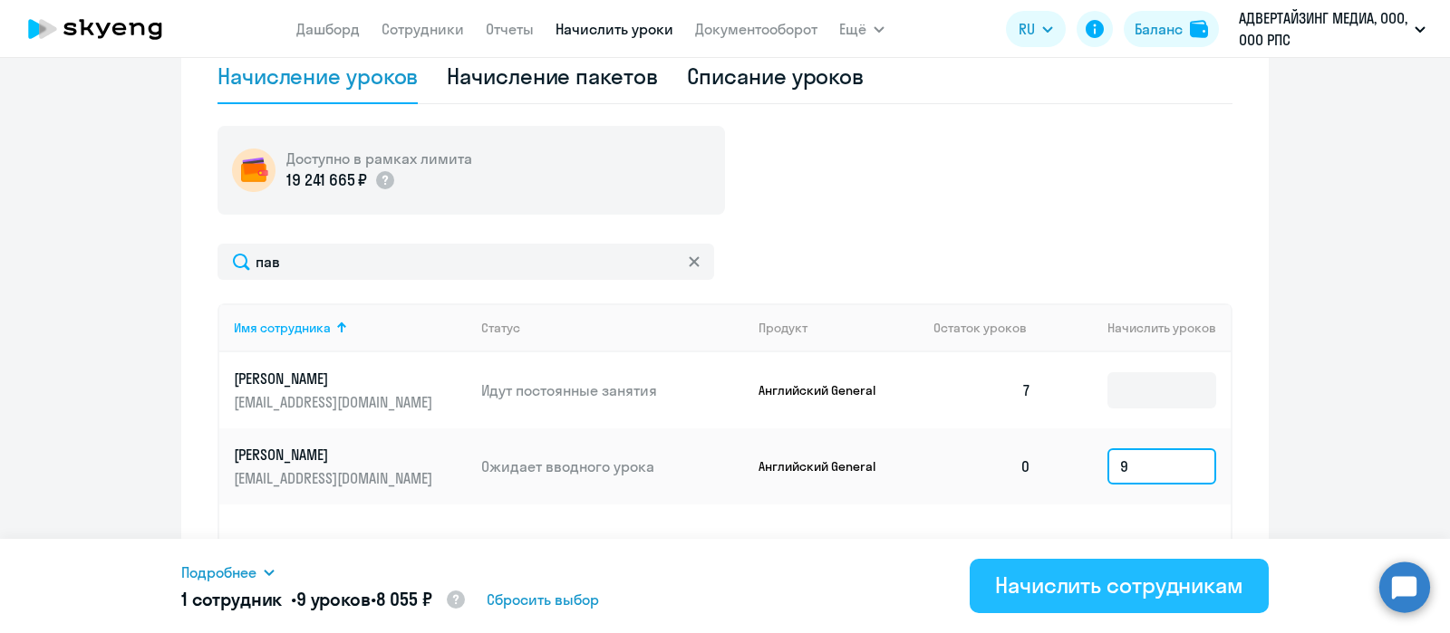
type input "9"
click at [1057, 506] on button "Начислить сотрудникам" at bounding box center [1118, 586] width 299 height 54
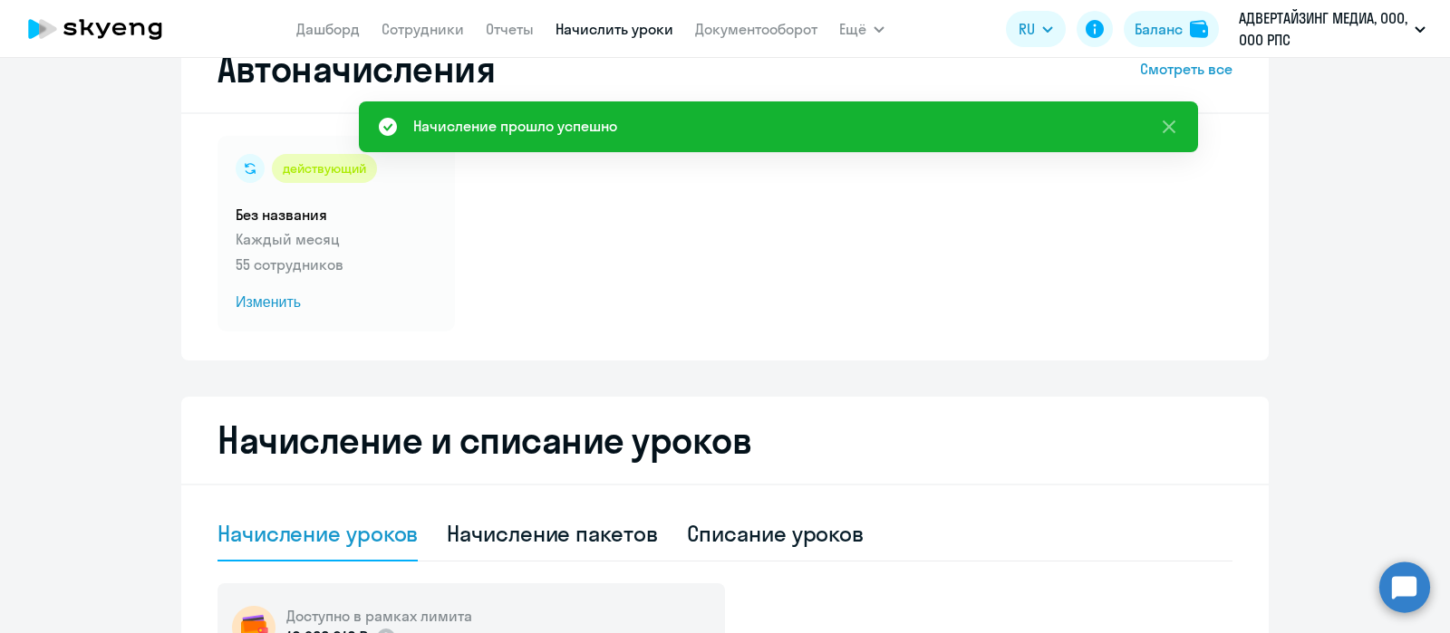
scroll to position [0, 0]
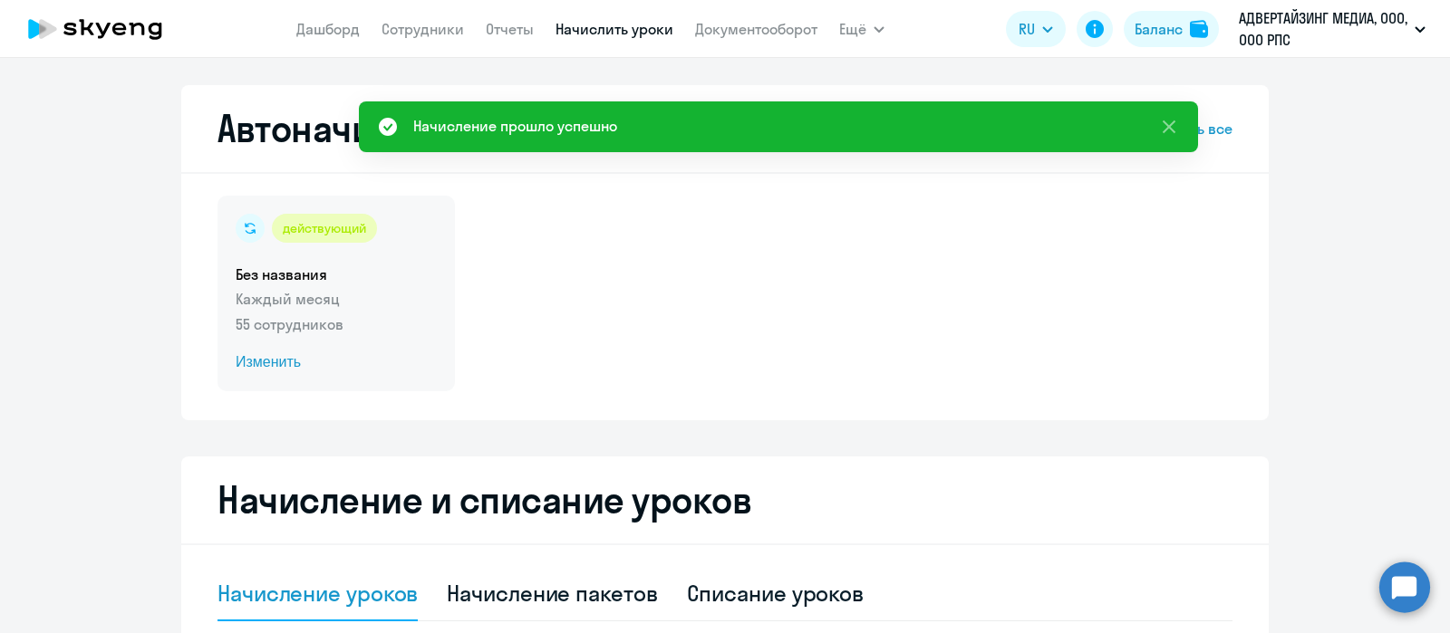
click at [352, 259] on div "действующий Без названия Каждый месяц 55 сотрудников Изменить" at bounding box center [335, 294] width 237 height 196
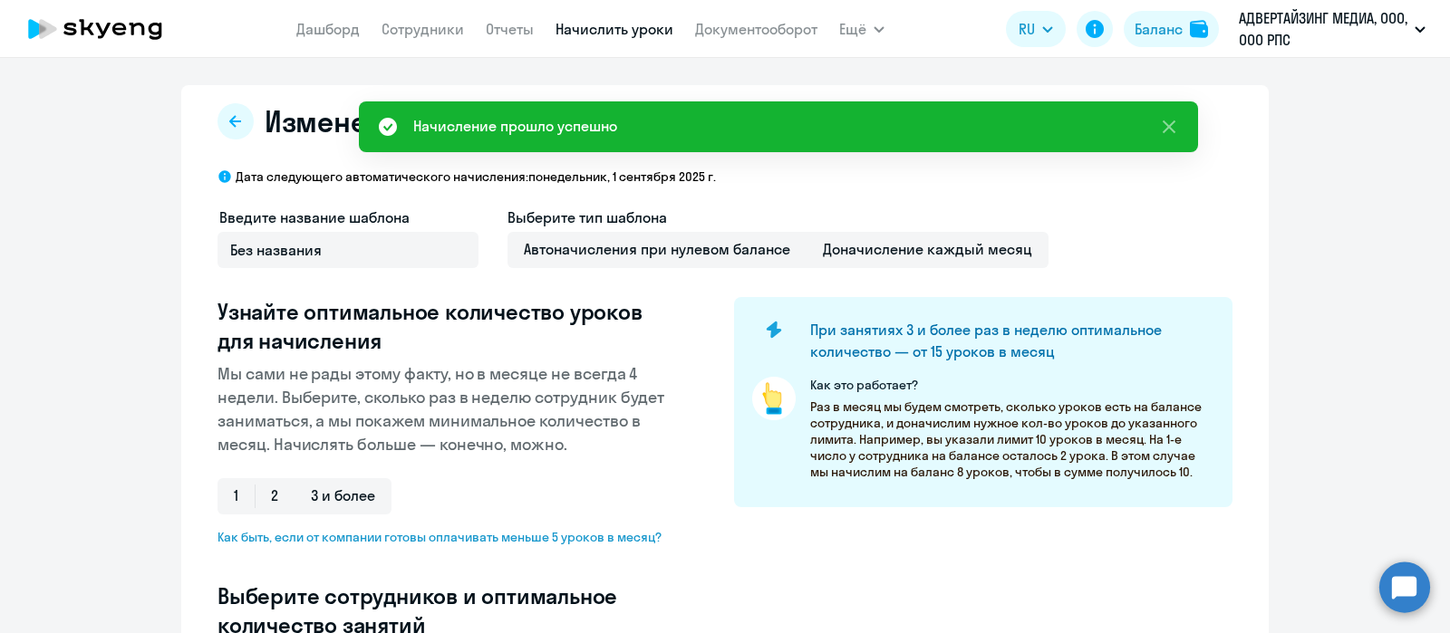
select select "10"
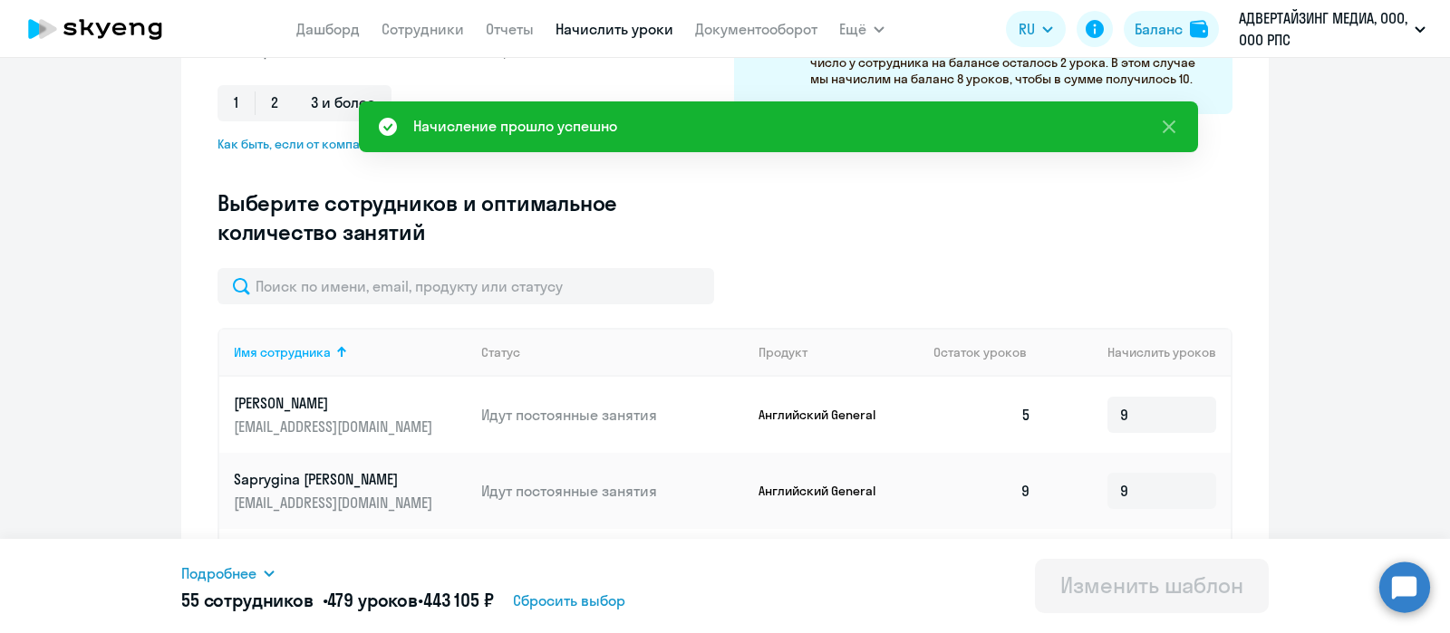
scroll to position [393, 0]
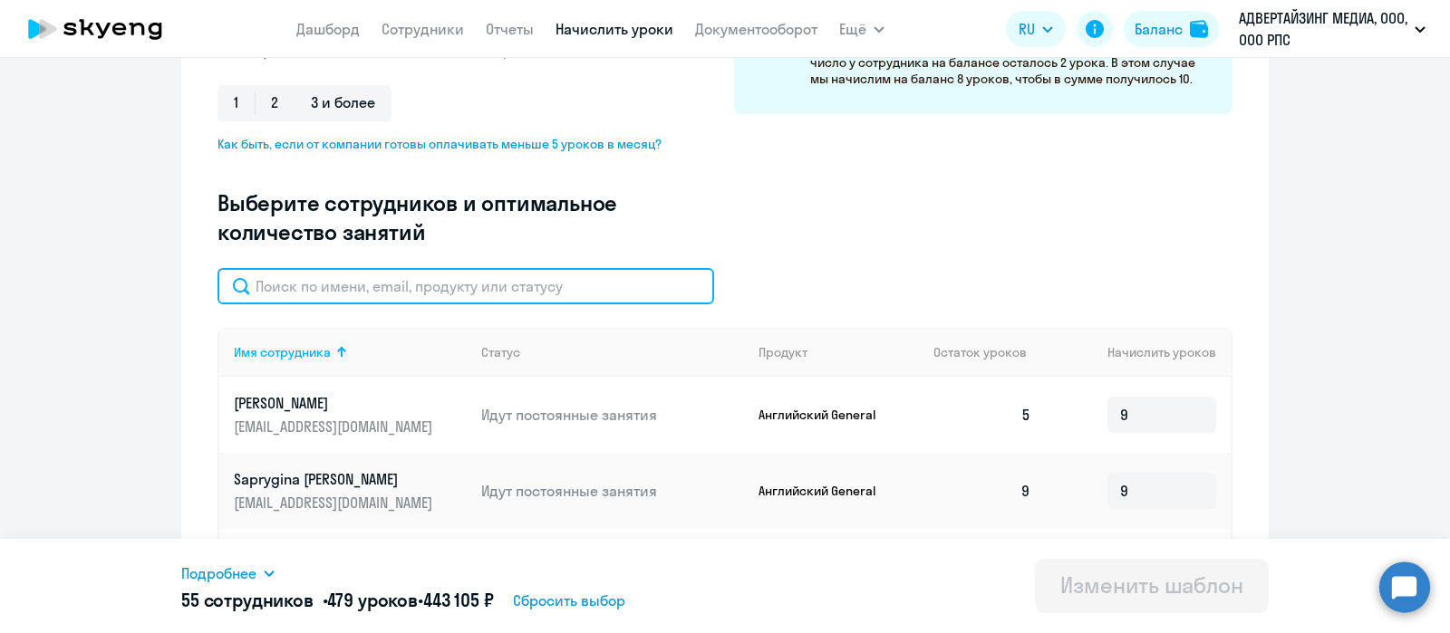
click at [470, 296] on input "text" at bounding box center [465, 286] width 496 height 36
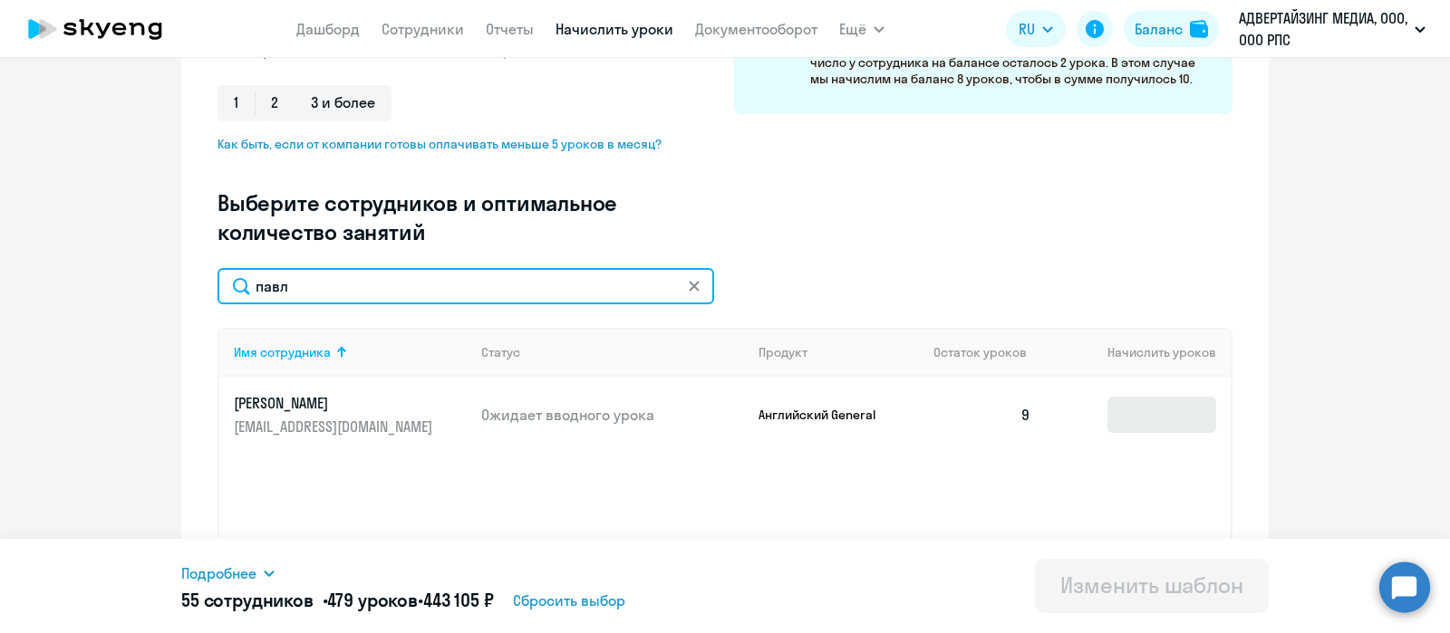
type input "павл"
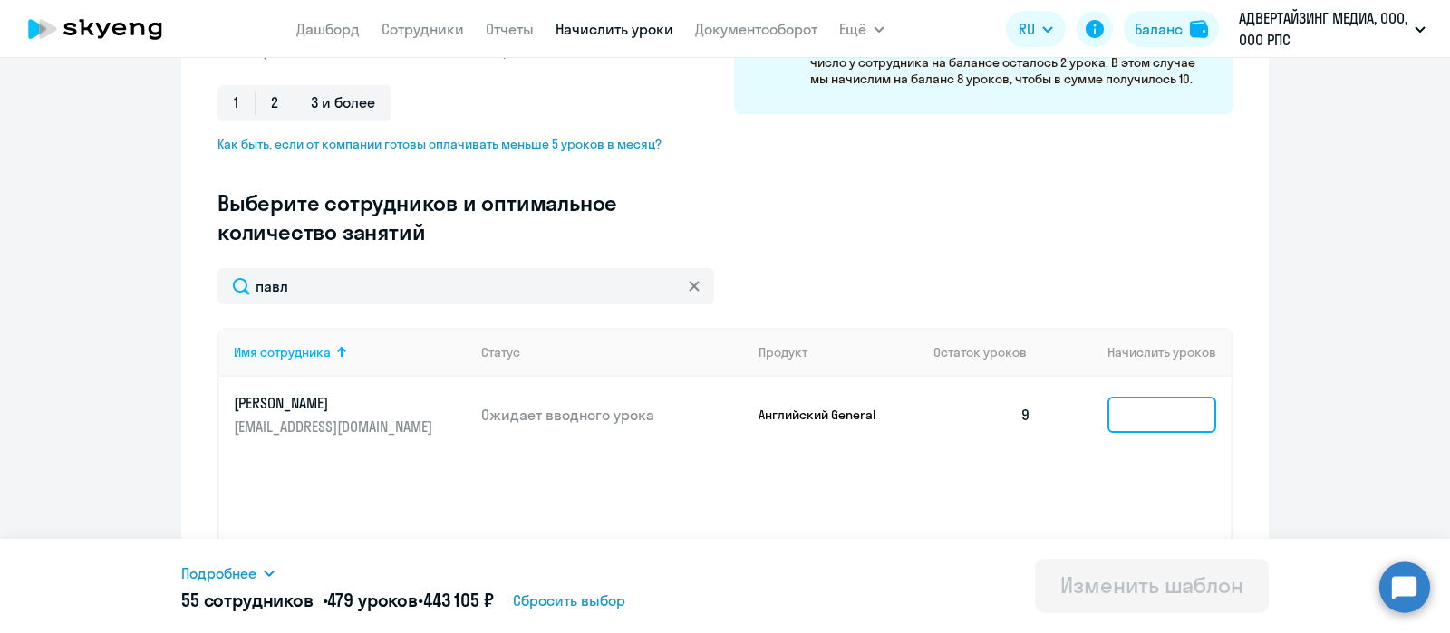
click at [1126, 410] on input at bounding box center [1161, 415] width 109 height 36
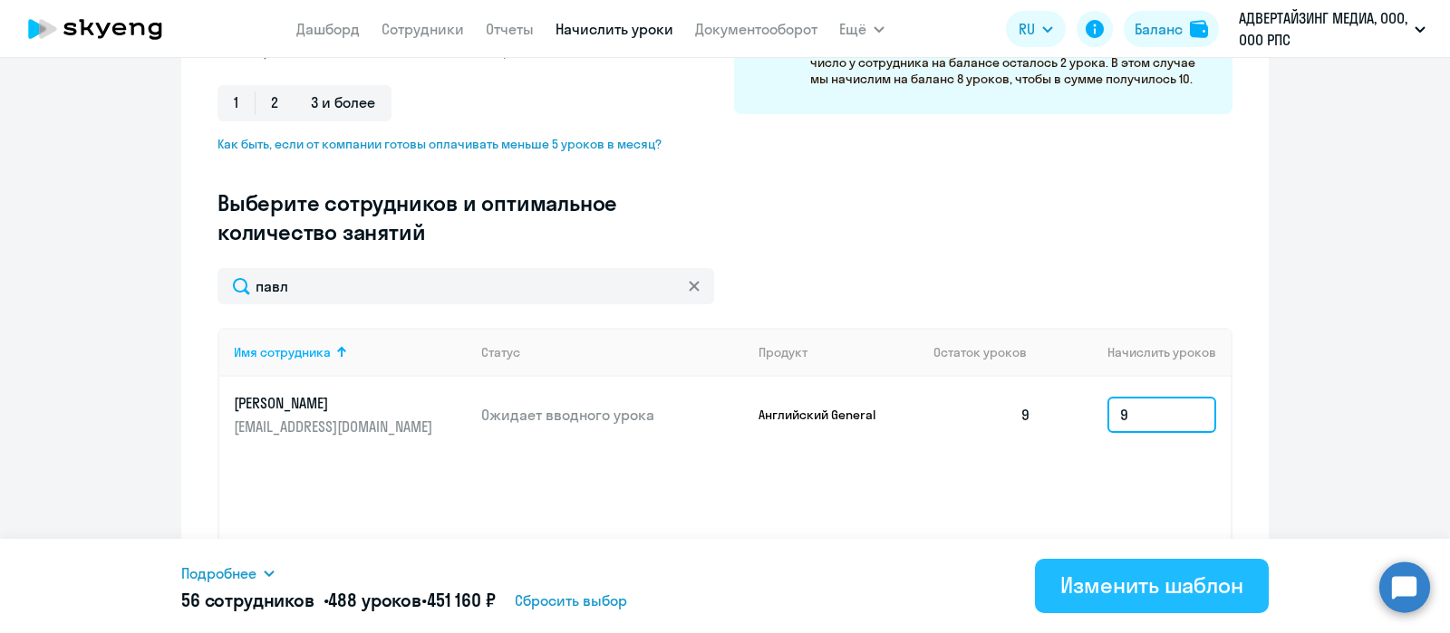
type input "9"
click at [1092, 506] on div "Изменить шаблон" at bounding box center [1151, 585] width 183 height 29
